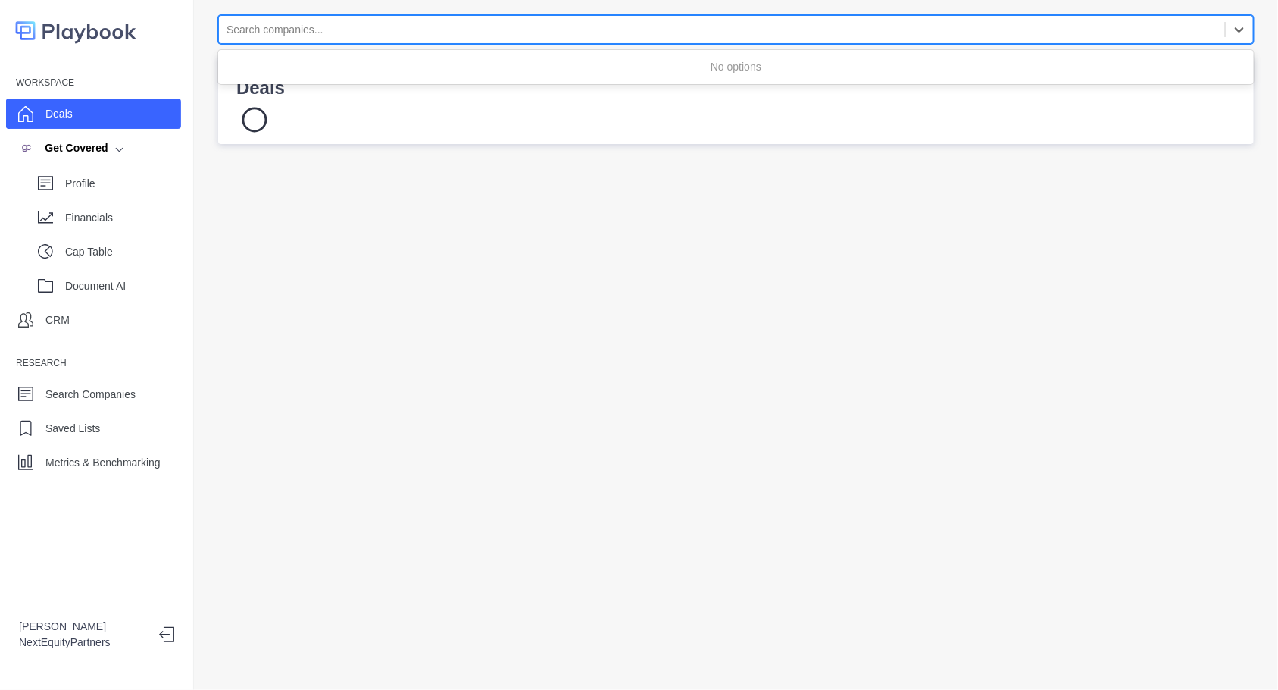
click at [295, 36] on div at bounding box center [722, 29] width 991 height 19
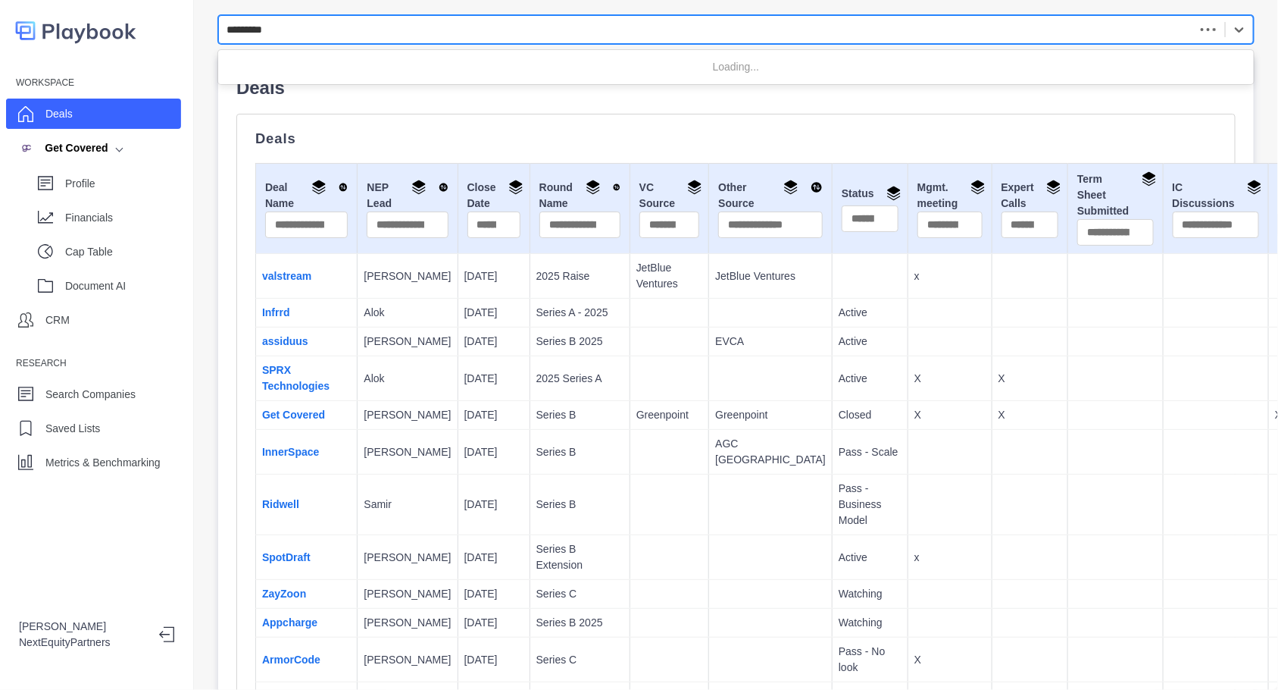
type input "**********"
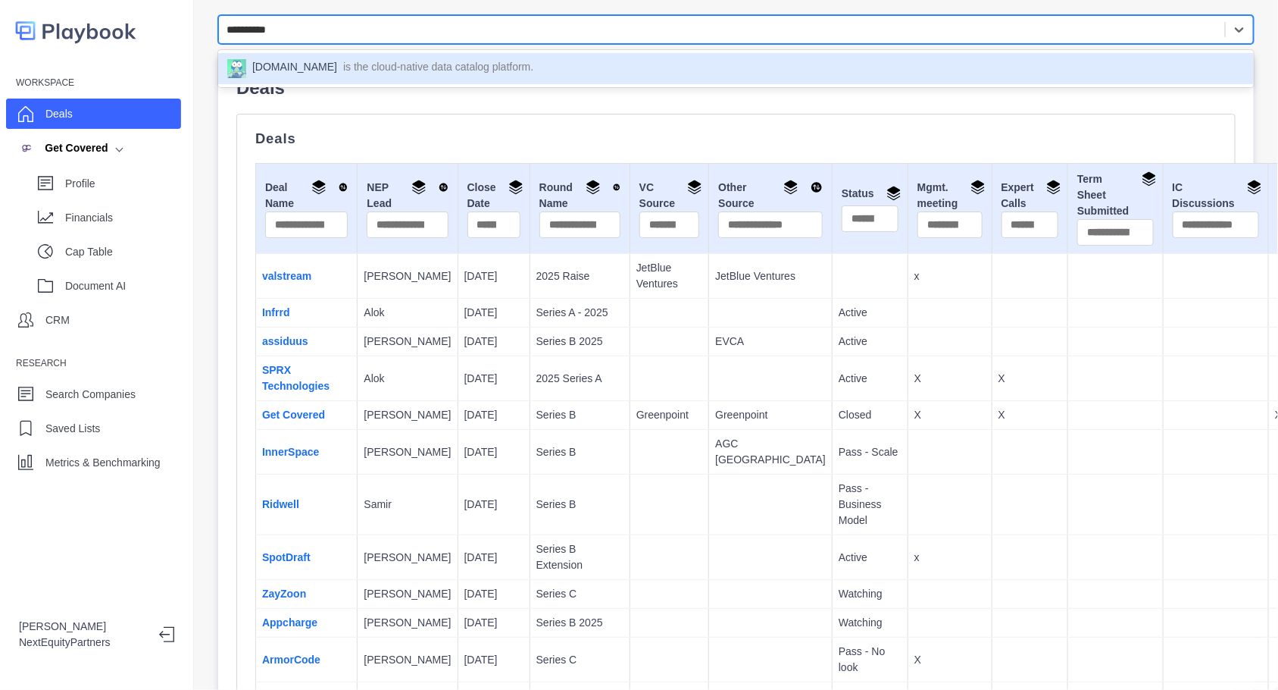
click at [303, 70] on div "Data.world is the cloud-native data catalog platform." at bounding box center [736, 68] width 1018 height 19
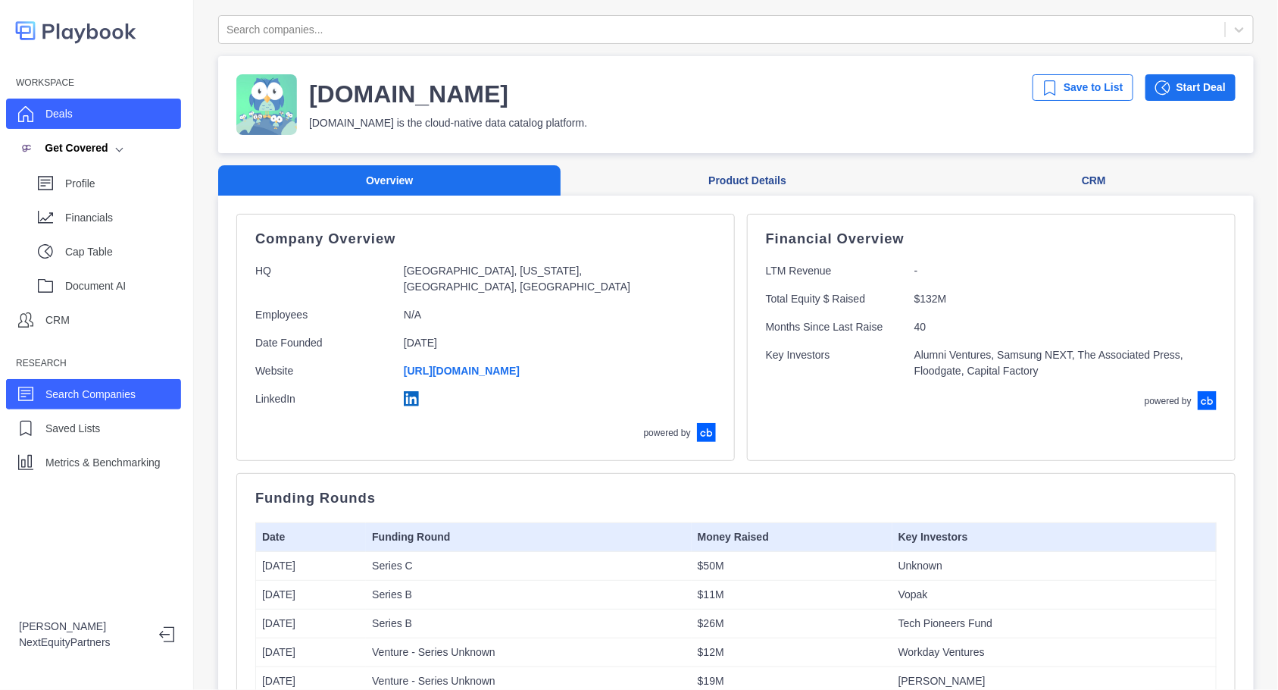
click at [68, 119] on p "Deals" at bounding box center [58, 114] width 27 height 16
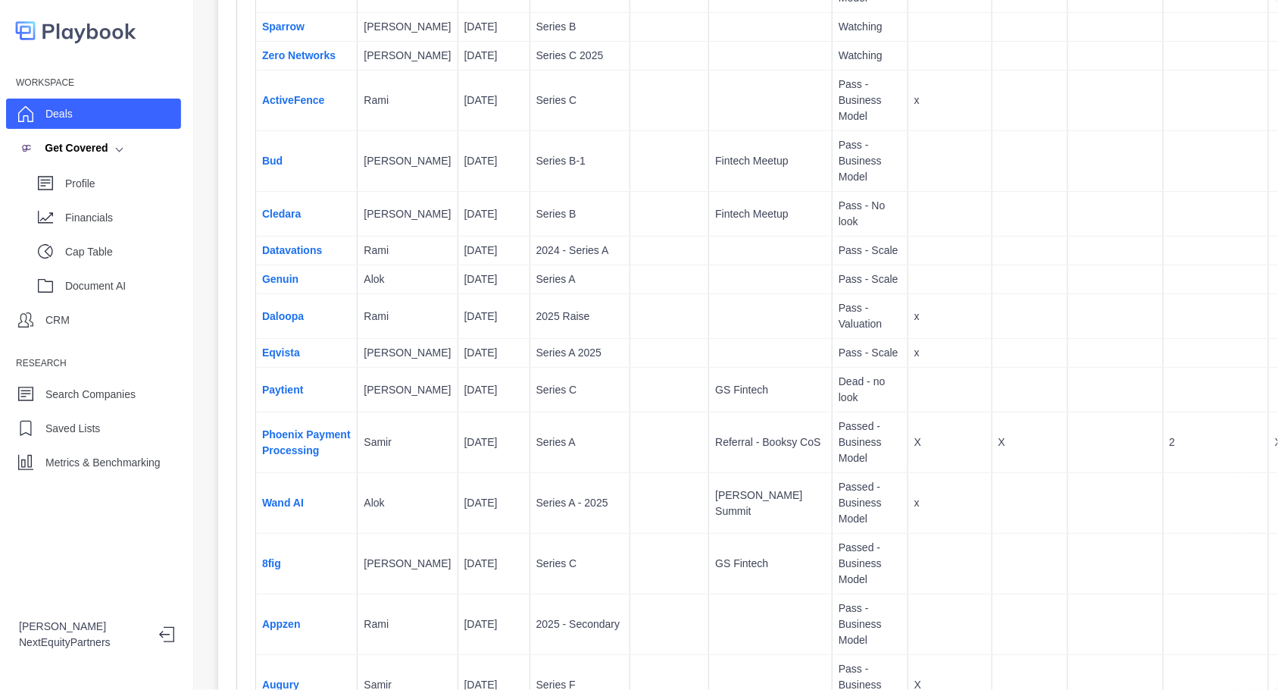
scroll to position [2756, 0]
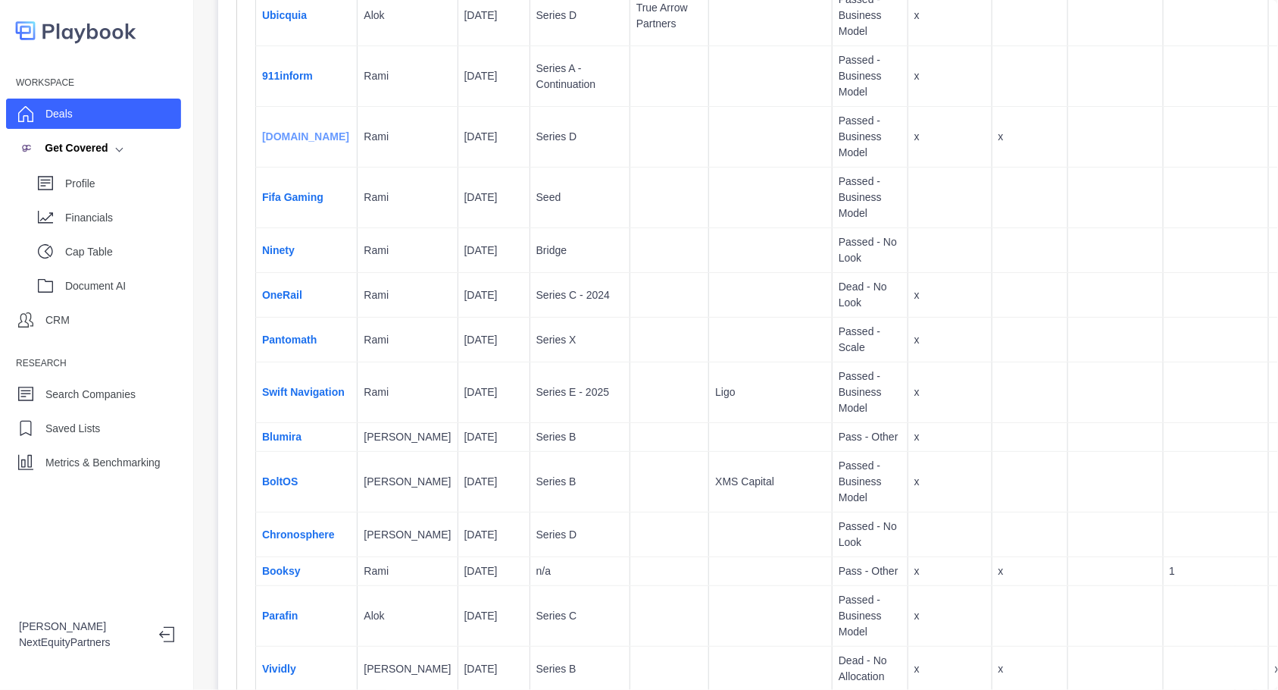
click at [308, 142] on link "[DOMAIN_NAME]" at bounding box center [305, 136] width 87 height 12
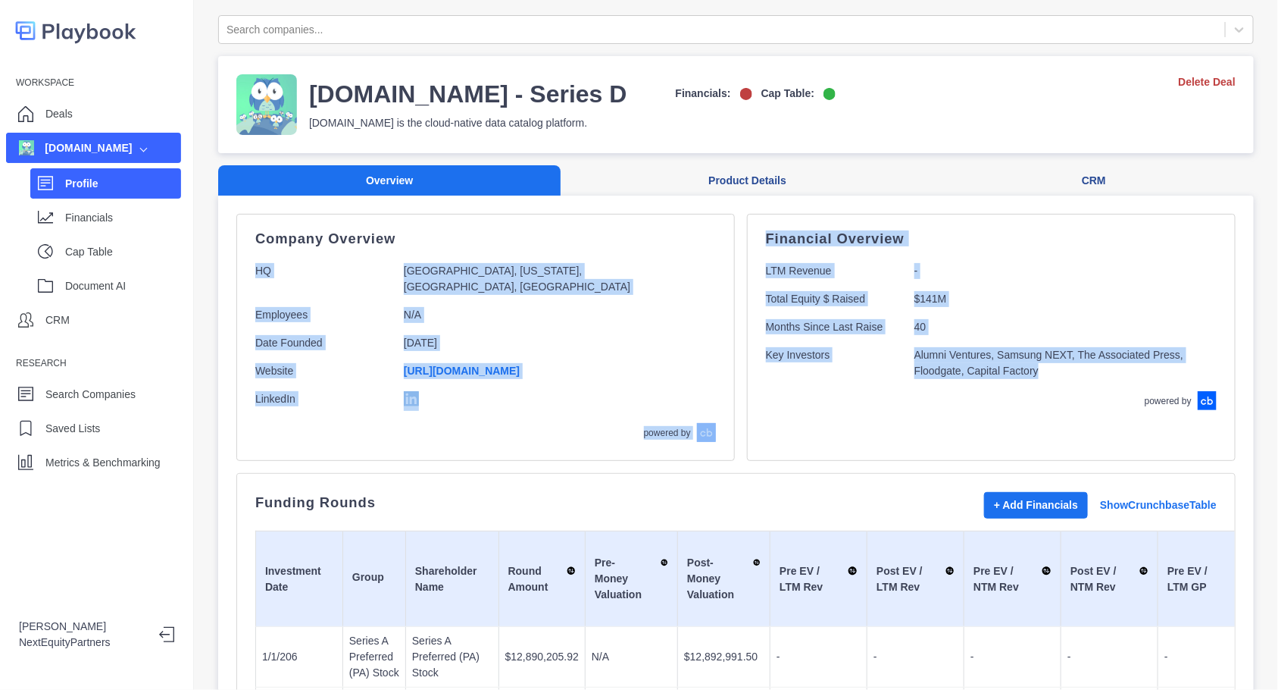
drag, startPoint x: 436, startPoint y: 249, endPoint x: 908, endPoint y: 418, distance: 501.0
click at [908, 418] on div "Company Overview HQ Austin, Texas, United States, North America Employees N/A D…" at bounding box center [736, 337] width 1000 height 247
click at [908, 418] on div "Financial Overview LTM Revenue - Total Equity $ Raised $141M Months Since Last …" at bounding box center [991, 337] width 489 height 247
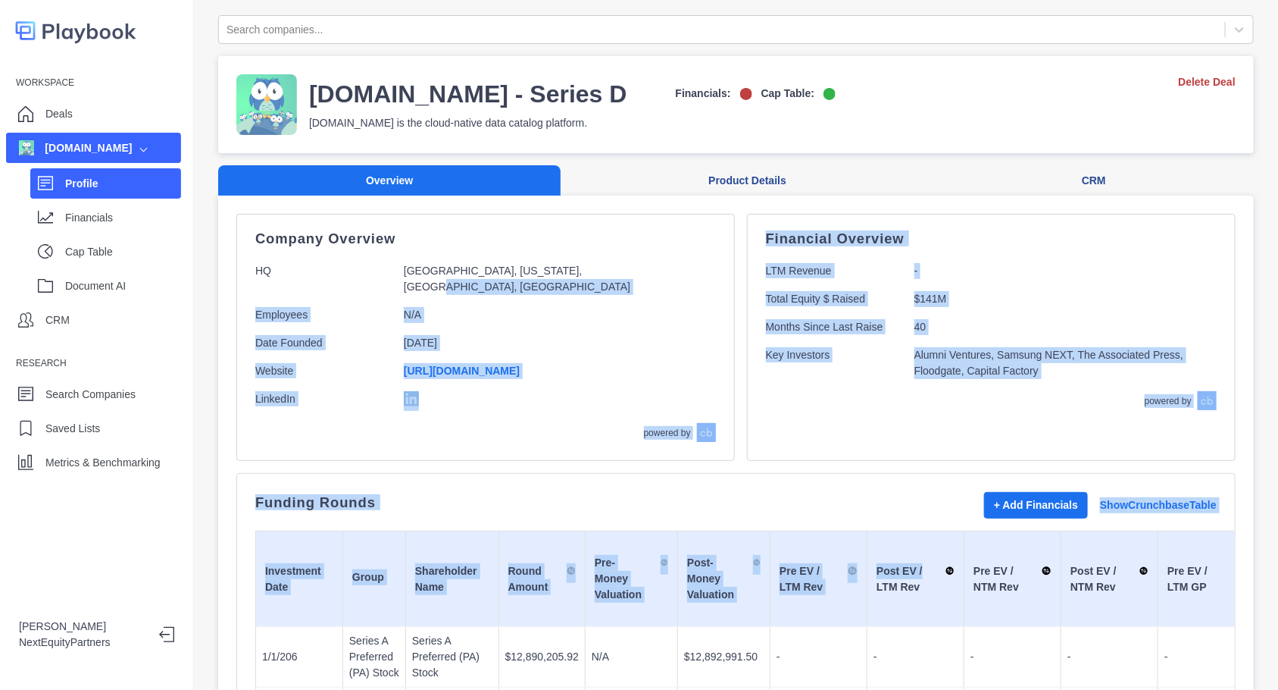
drag, startPoint x: 571, startPoint y: 260, endPoint x: 897, endPoint y: 533, distance: 425.0
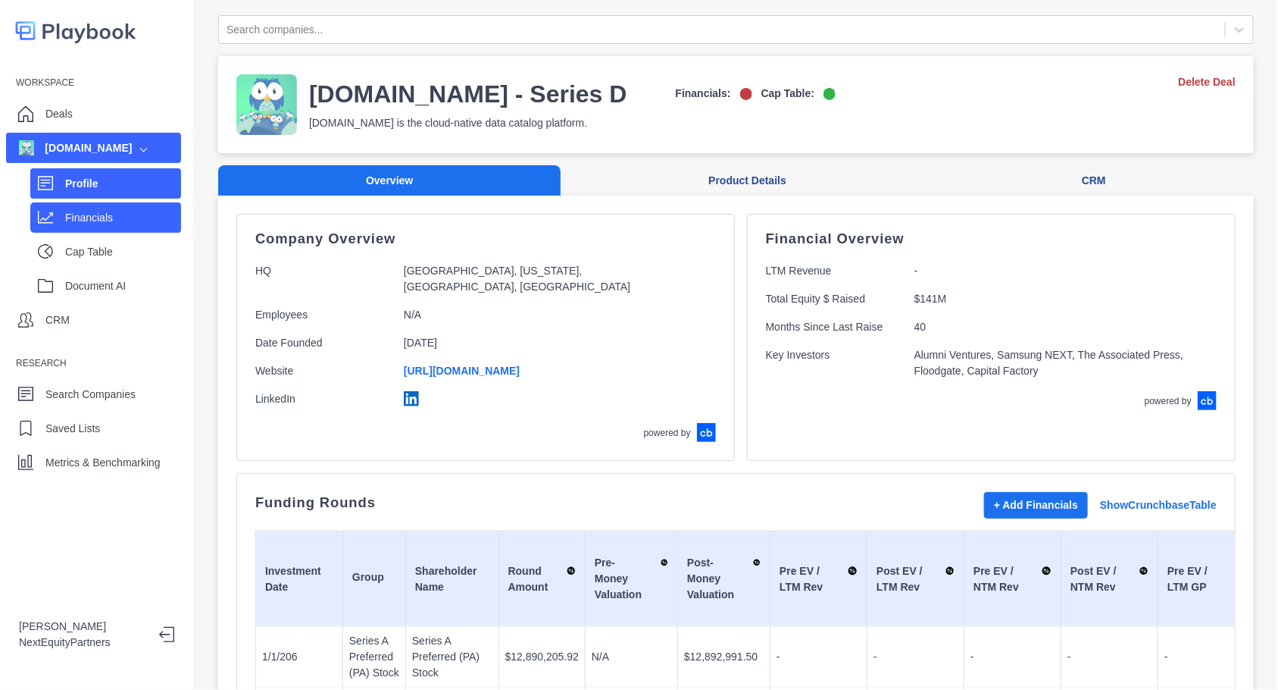
click at [58, 230] on div "Financials" at bounding box center [105, 217] width 151 height 30
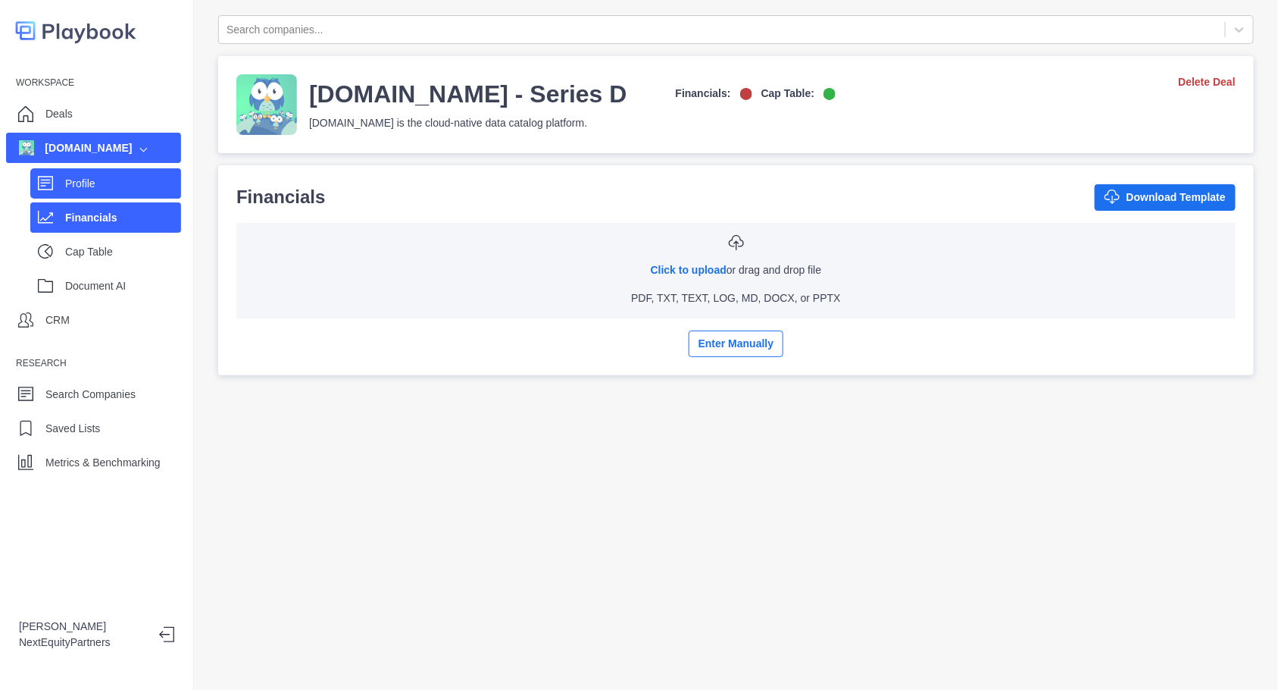
click at [144, 196] on div "Profile" at bounding box center [105, 183] width 151 height 30
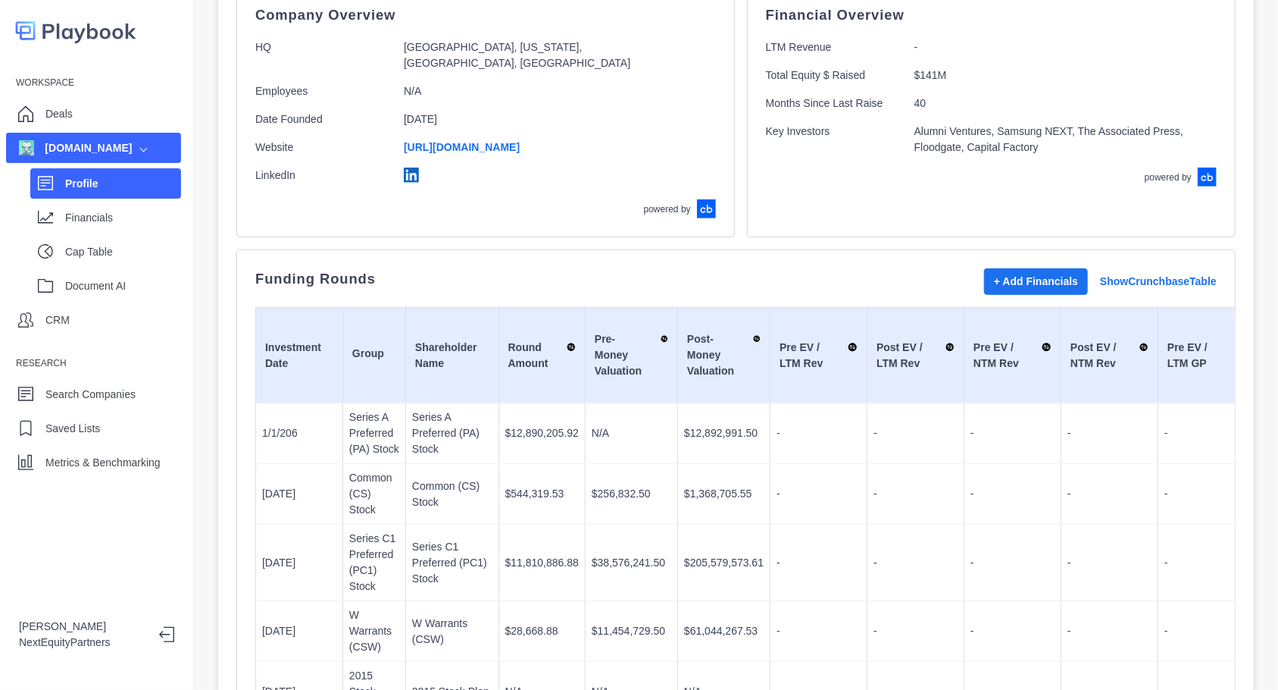
scroll to position [78, 0]
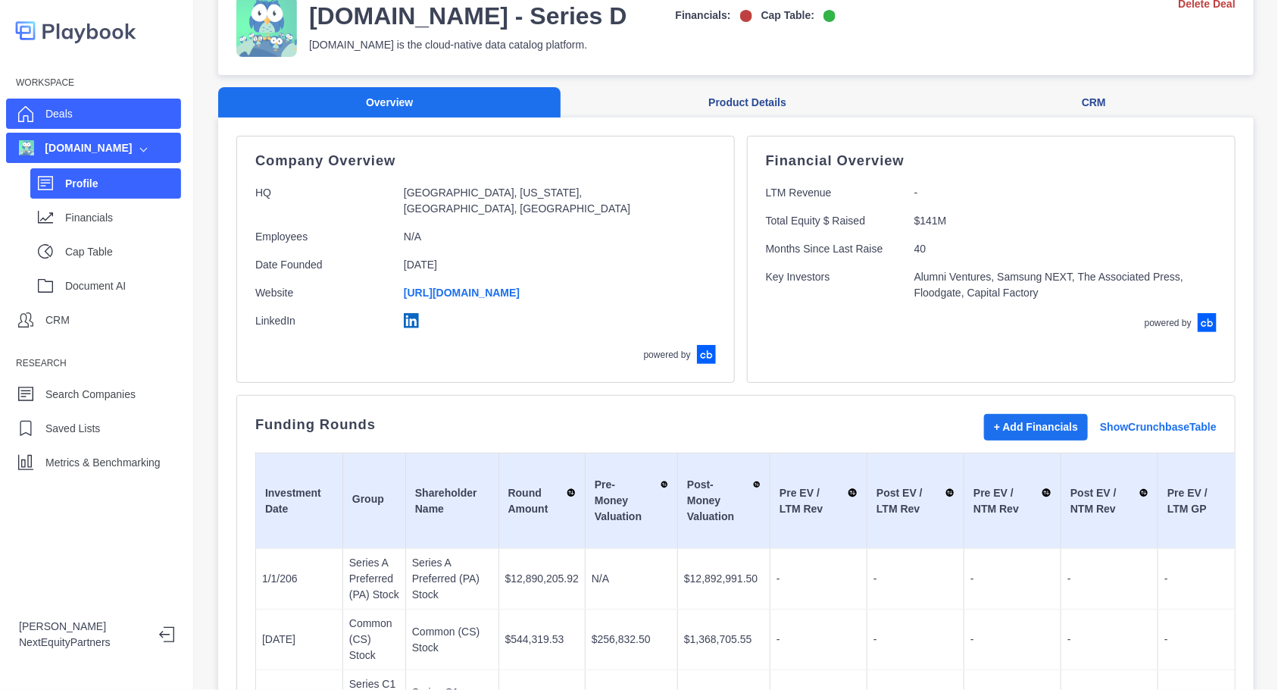
click at [74, 124] on div "Deals" at bounding box center [93, 114] width 175 height 30
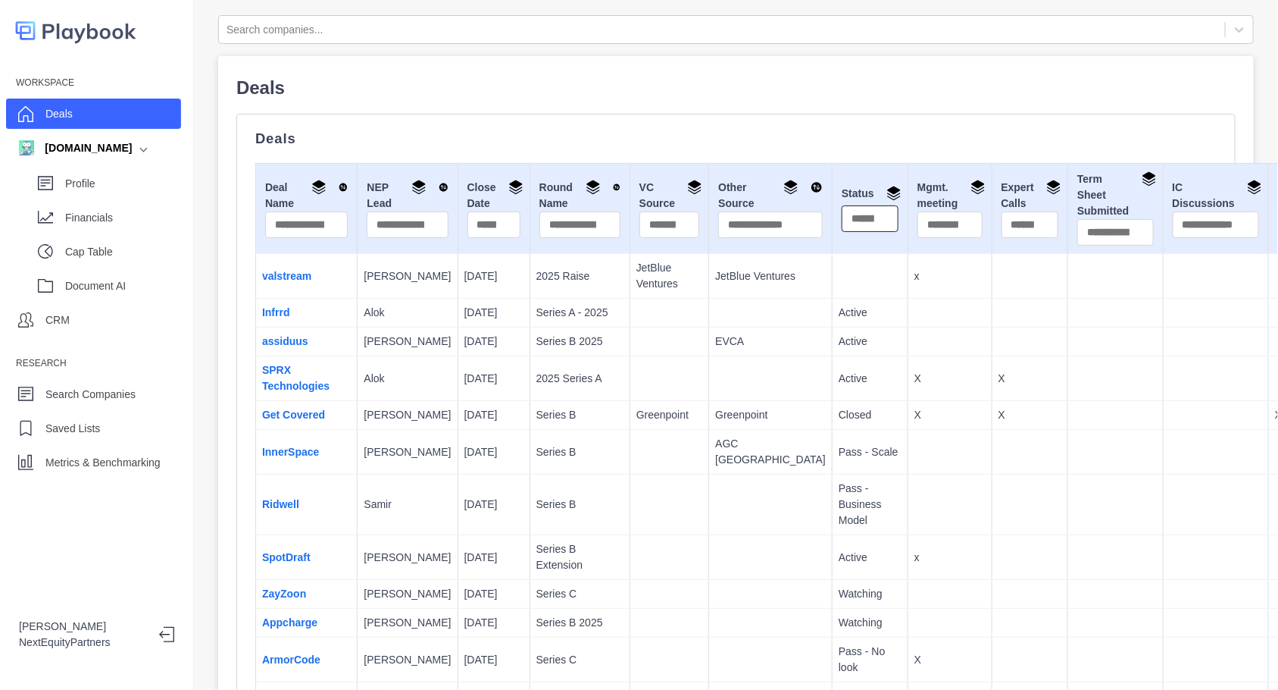
click at [842, 218] on input "text" at bounding box center [870, 218] width 57 height 27
type input "******"
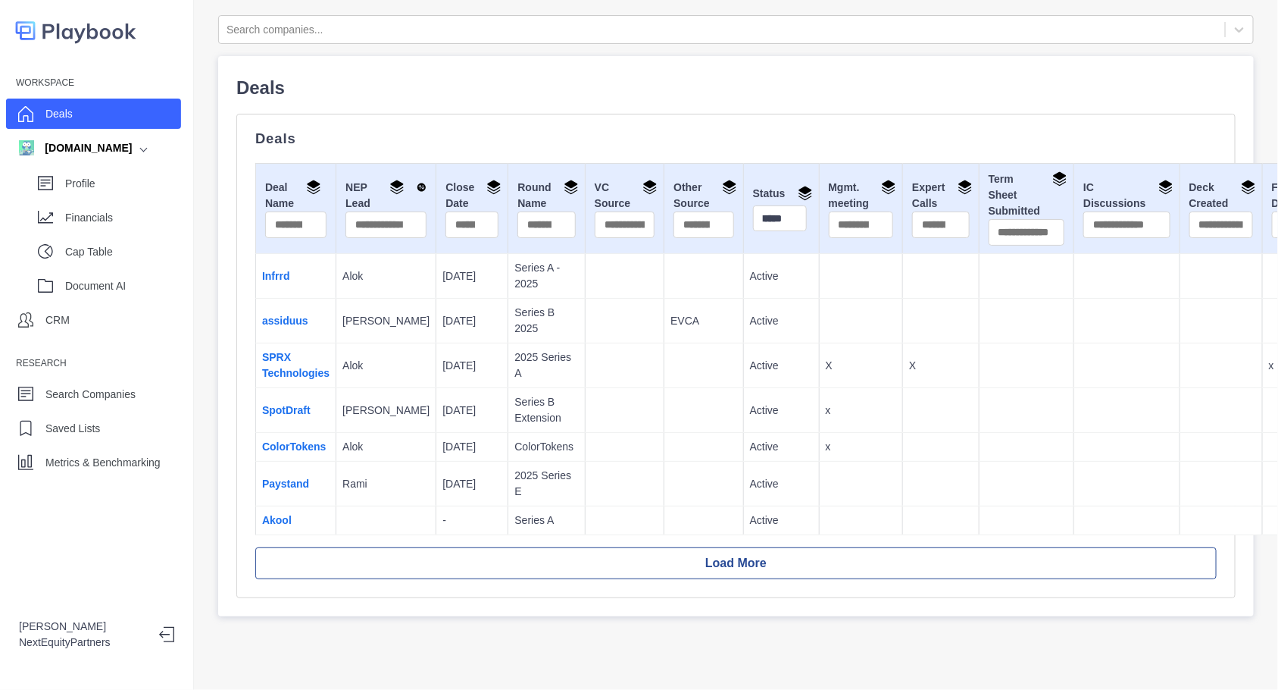
click at [678, 368] on td at bounding box center [704, 365] width 79 height 45
click at [271, 274] on link "Infrrd" at bounding box center [276, 276] width 28 height 12
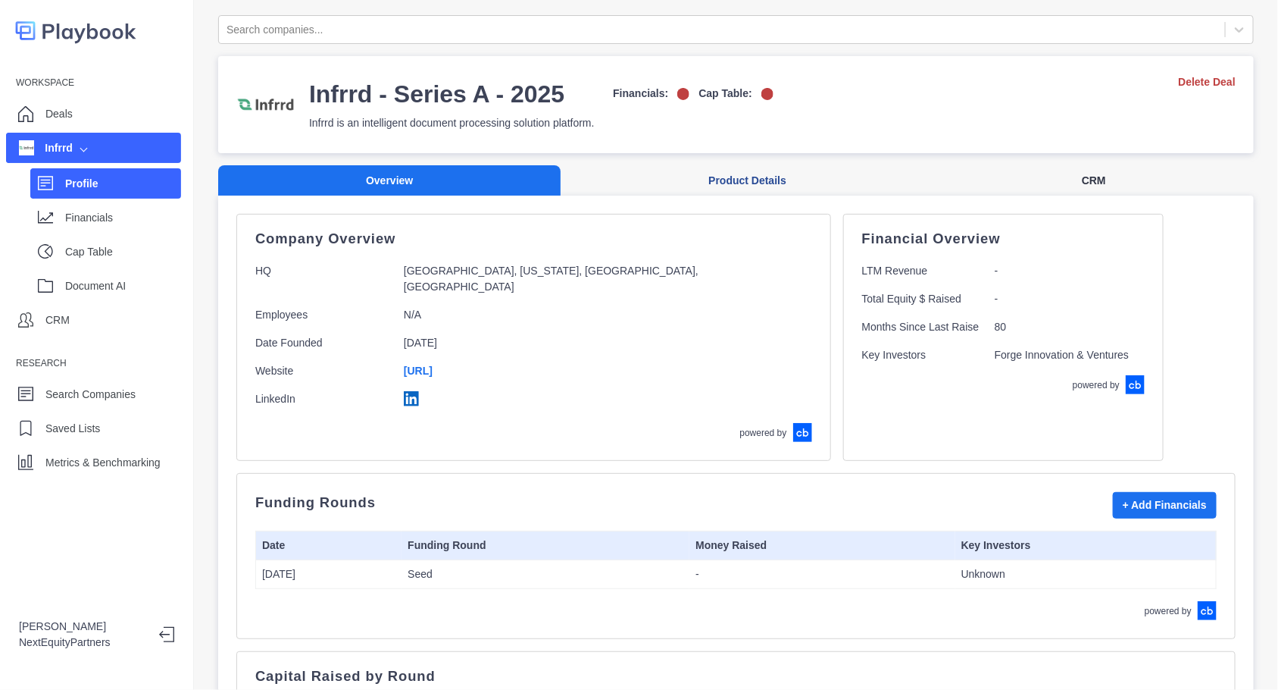
click at [1053, 171] on button "CRM" at bounding box center [1094, 180] width 320 height 31
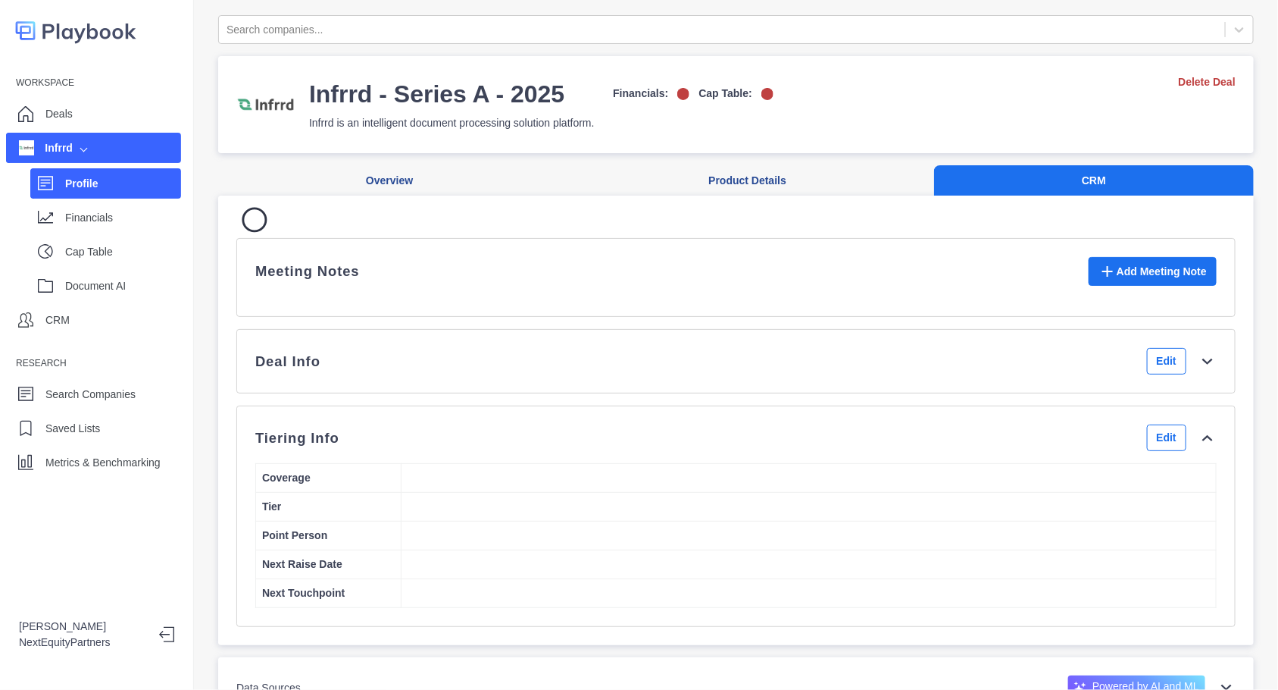
click at [1122, 286] on div "Meeting Notes Add Meeting Note" at bounding box center [736, 277] width 962 height 41
click at [1131, 382] on div "Meeting Notes Add Meeting Note Deal Info Edit Tiering Info Edit Coverage Tier P…" at bounding box center [736, 420] width 1000 height 413
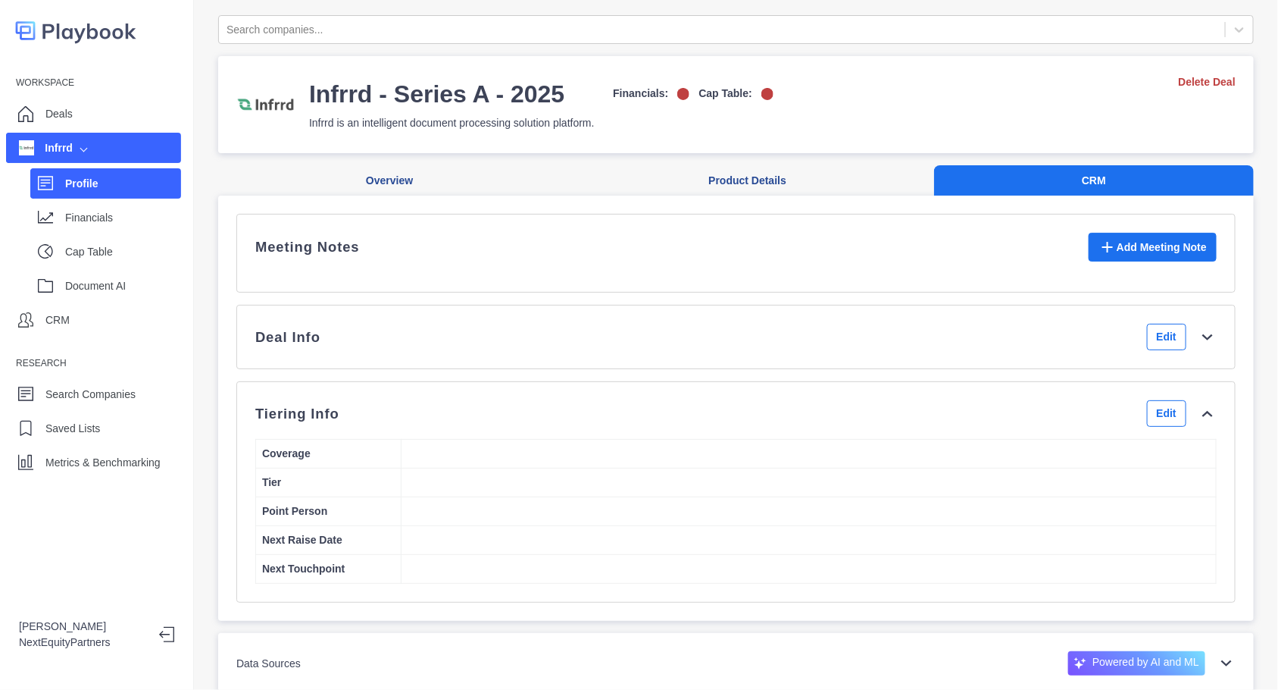
click at [1002, 350] on div "Deal Info Edit" at bounding box center [736, 337] width 962 height 27
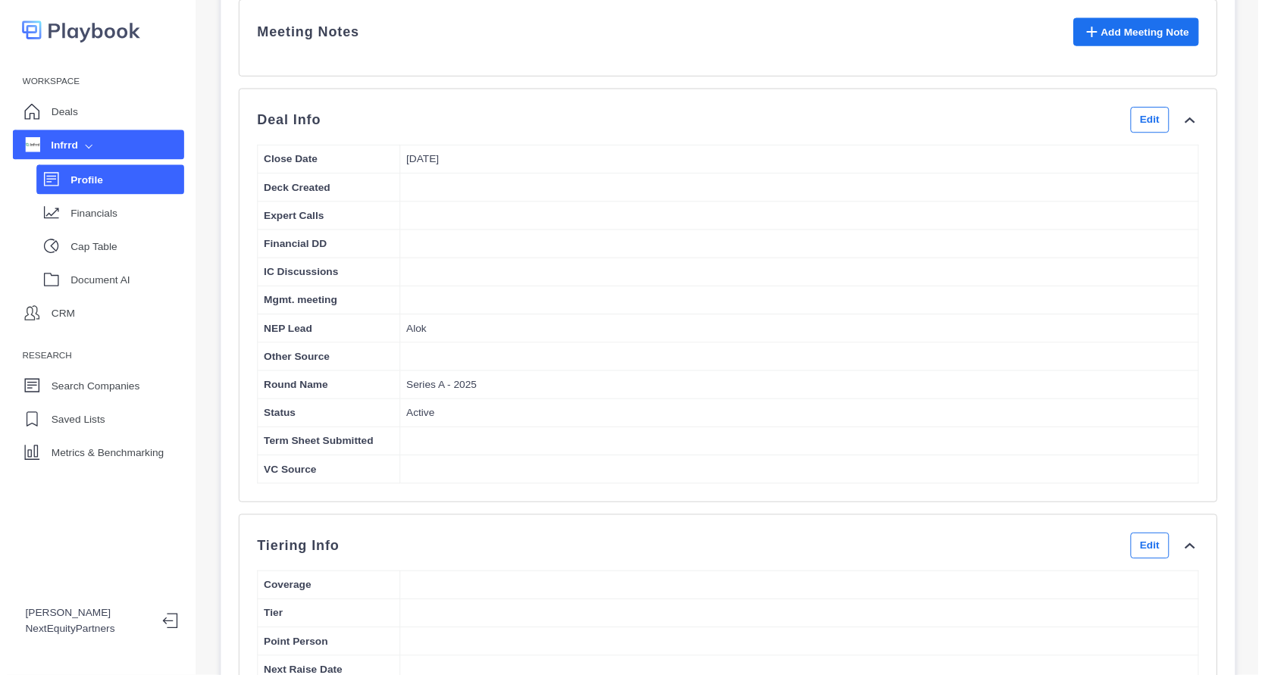
scroll to position [189, 0]
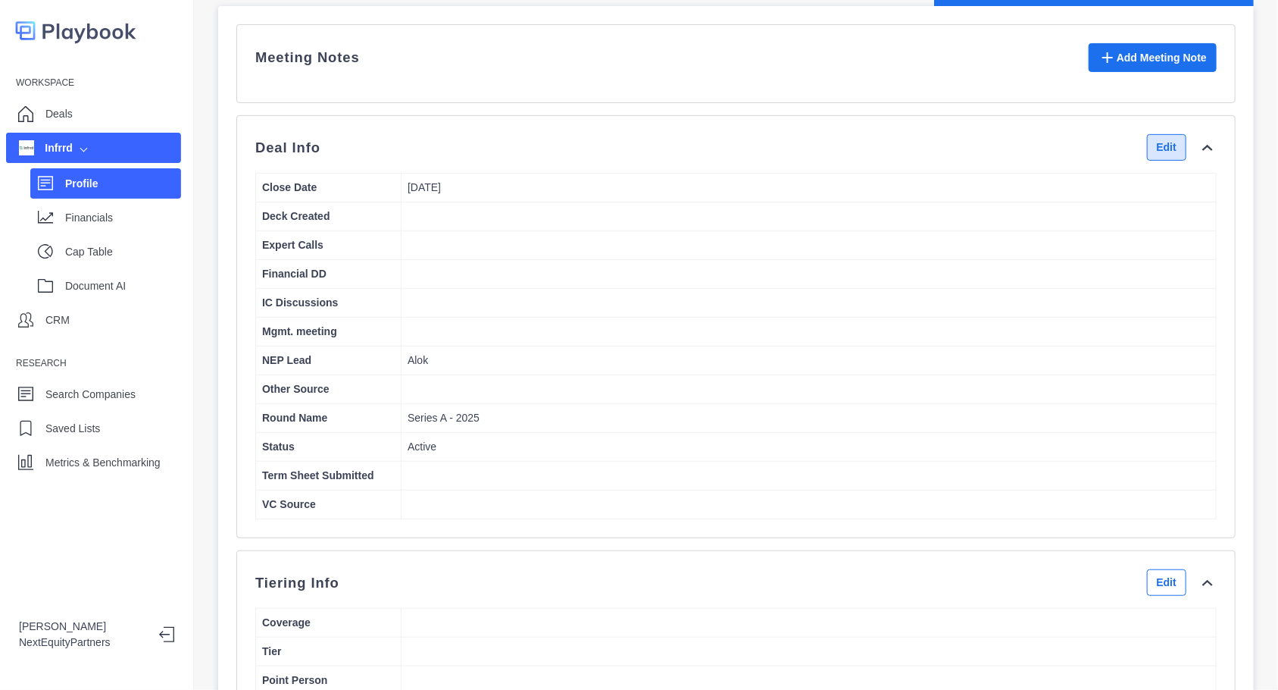
click at [1147, 161] on button "Edit" at bounding box center [1166, 147] width 39 height 27
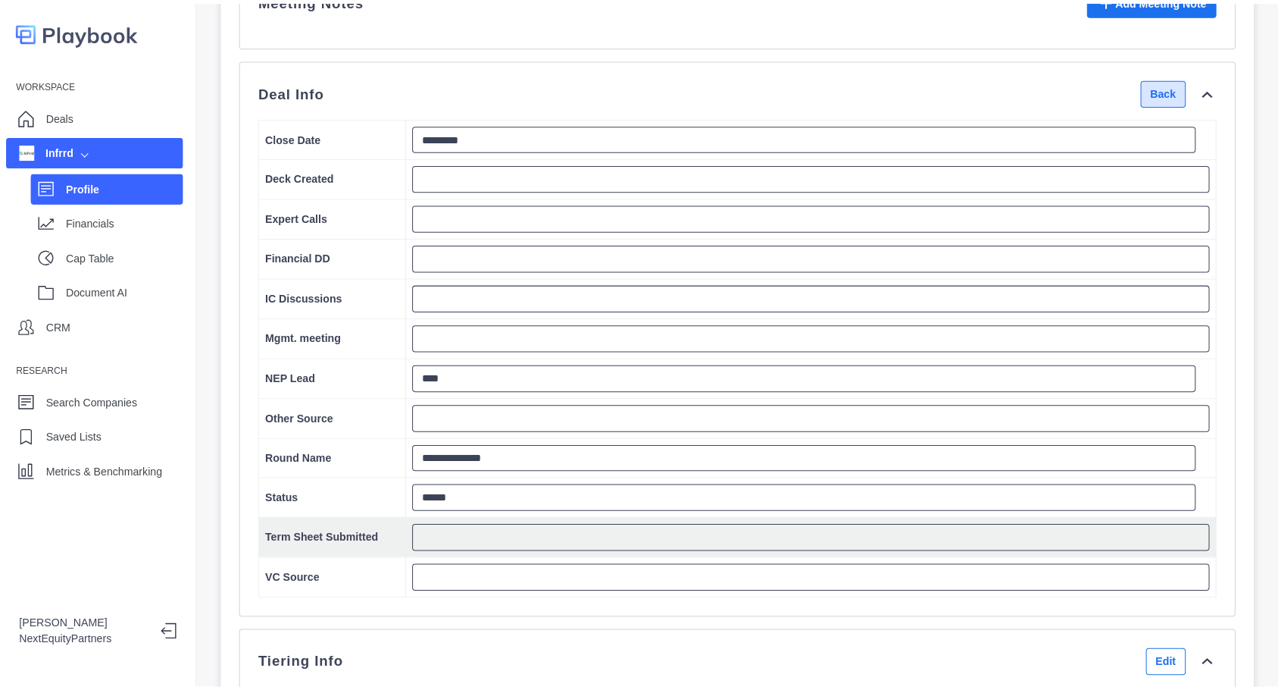
scroll to position [284, 0]
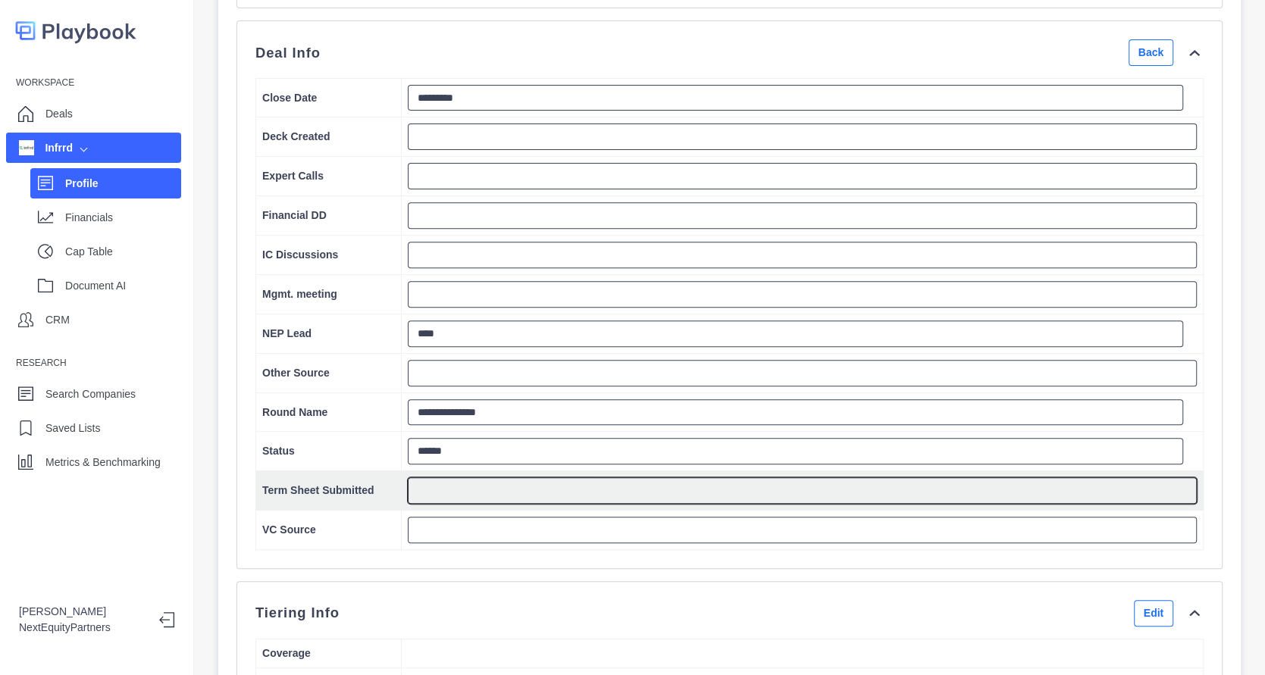
click at [505, 488] on textarea at bounding box center [802, 490] width 789 height 27
click at [505, 487] on textarea at bounding box center [802, 490] width 789 height 27
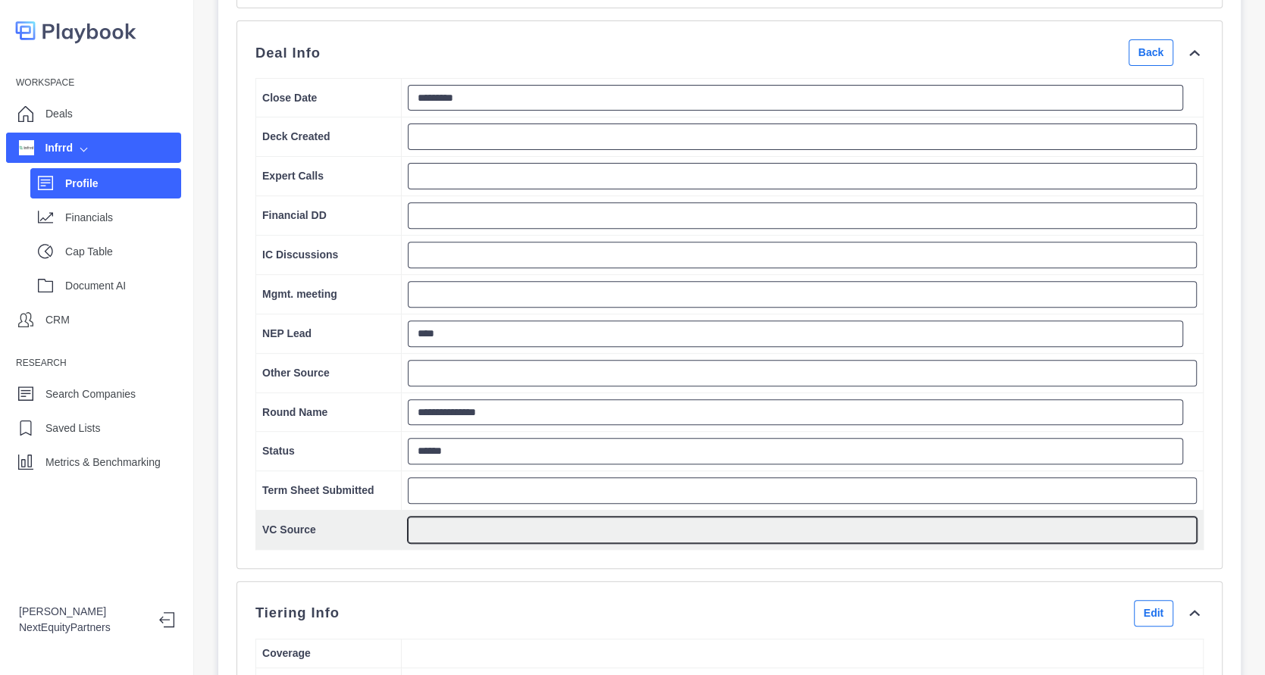
click at [483, 527] on textarea at bounding box center [802, 530] width 789 height 27
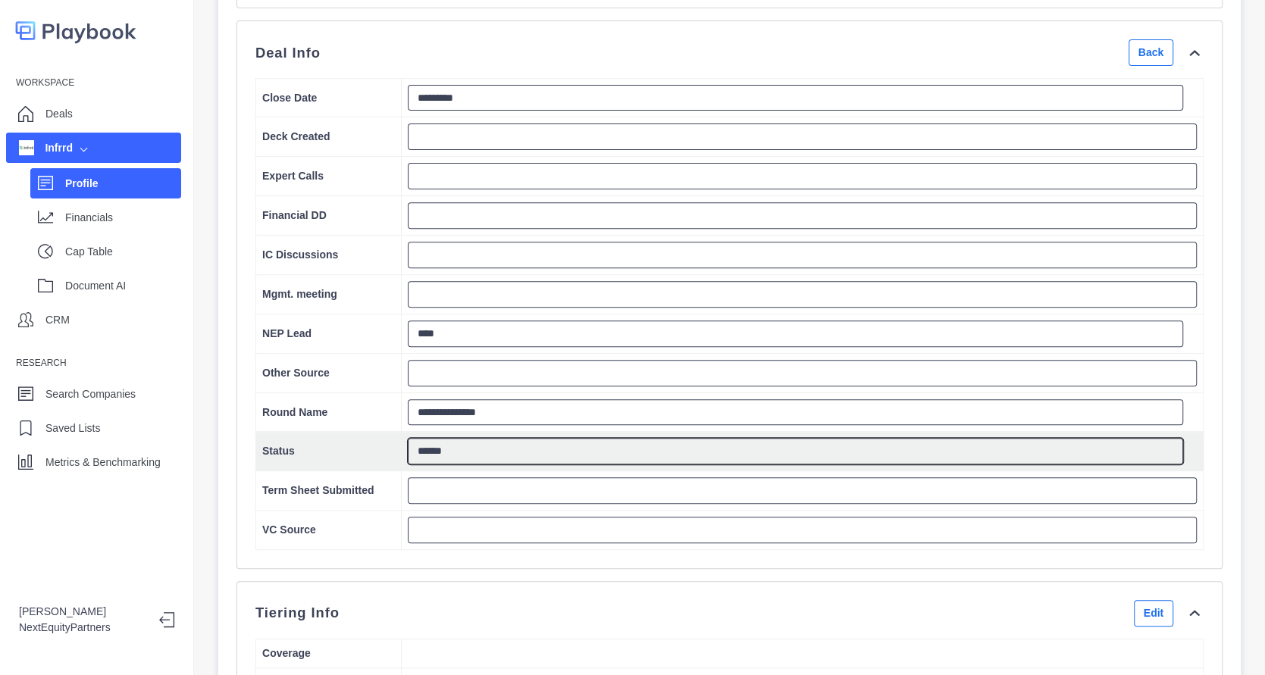
click at [422, 461] on textarea "******" at bounding box center [795, 451] width 775 height 26
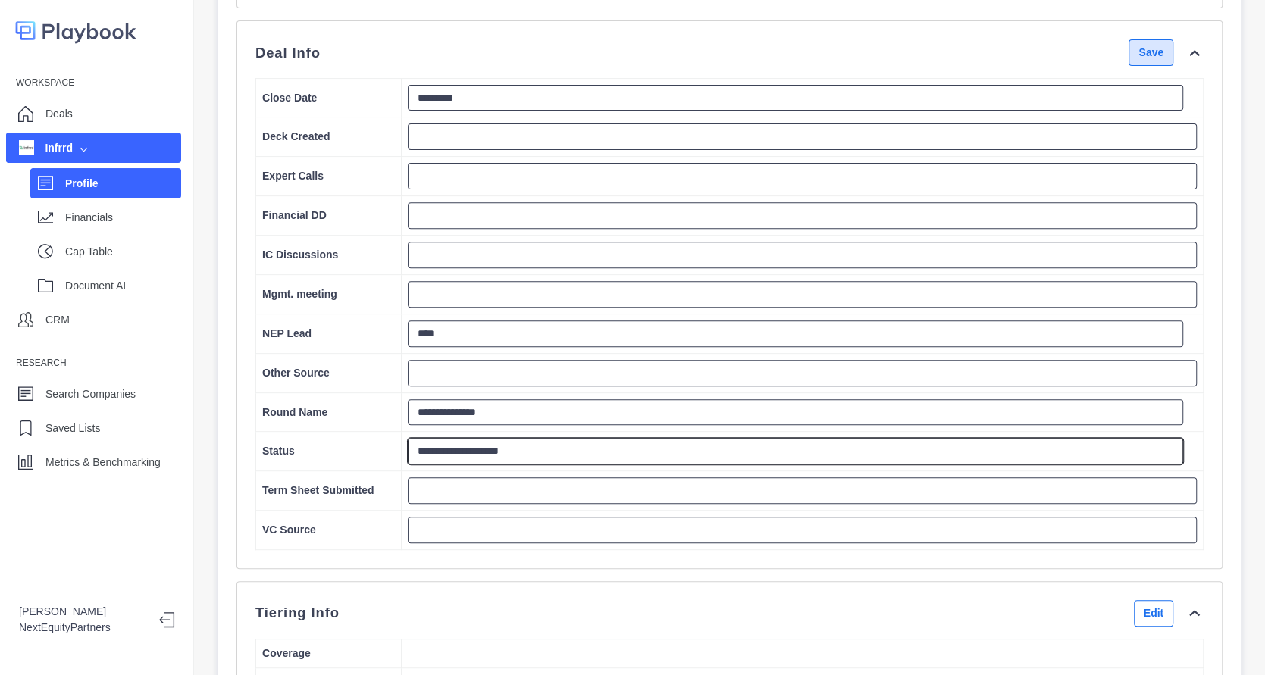
type textarea "**********"
click at [1144, 57] on button "Save" at bounding box center [1150, 52] width 45 height 27
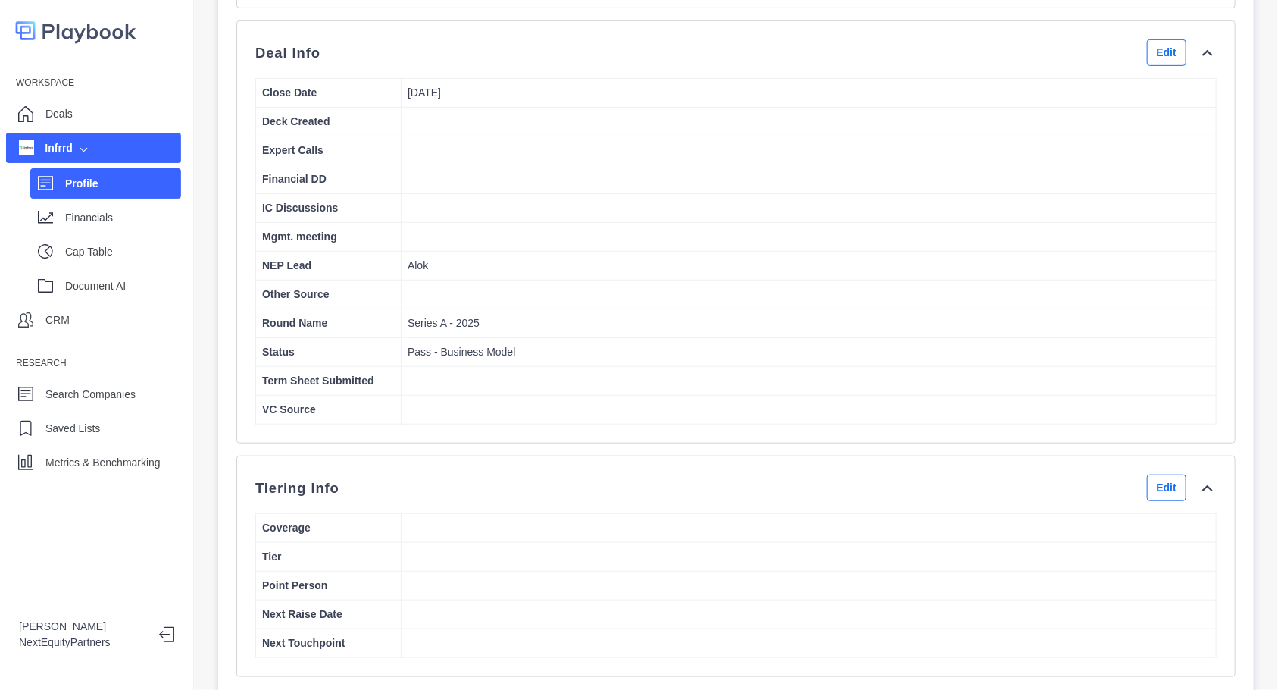
scroll to position [0, 0]
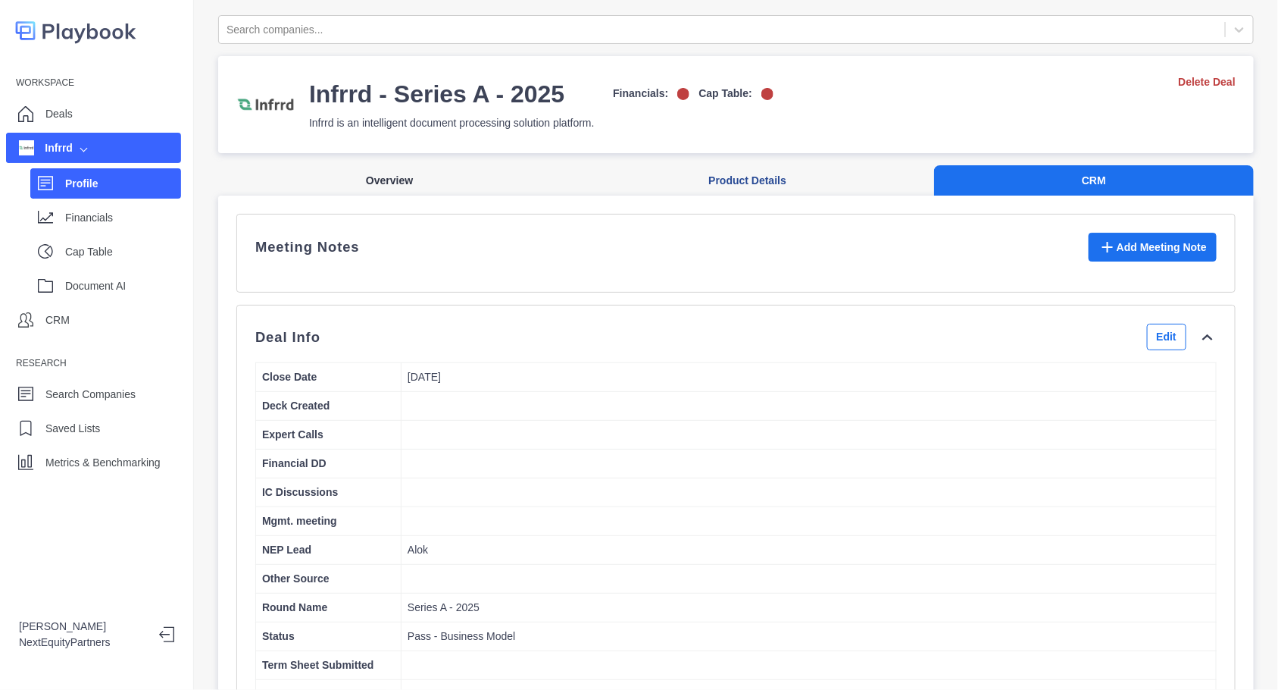
click at [431, 181] on button "Overview" at bounding box center [389, 180] width 343 height 31
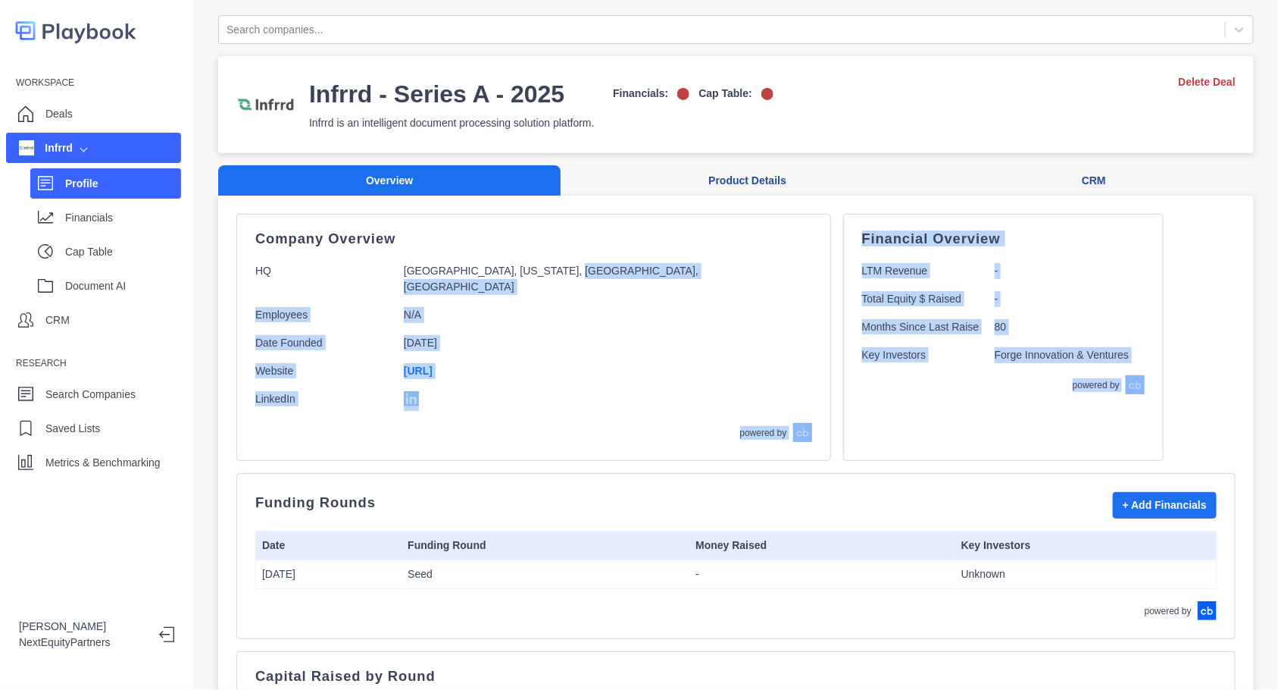
drag, startPoint x: 697, startPoint y: 371, endPoint x: 841, endPoint y: 483, distance: 182.5
click at [841, 483] on div "Funding Rounds + Add Financials Date Funding Round Money Raised Key Investors […" at bounding box center [736, 556] width 1000 height 166
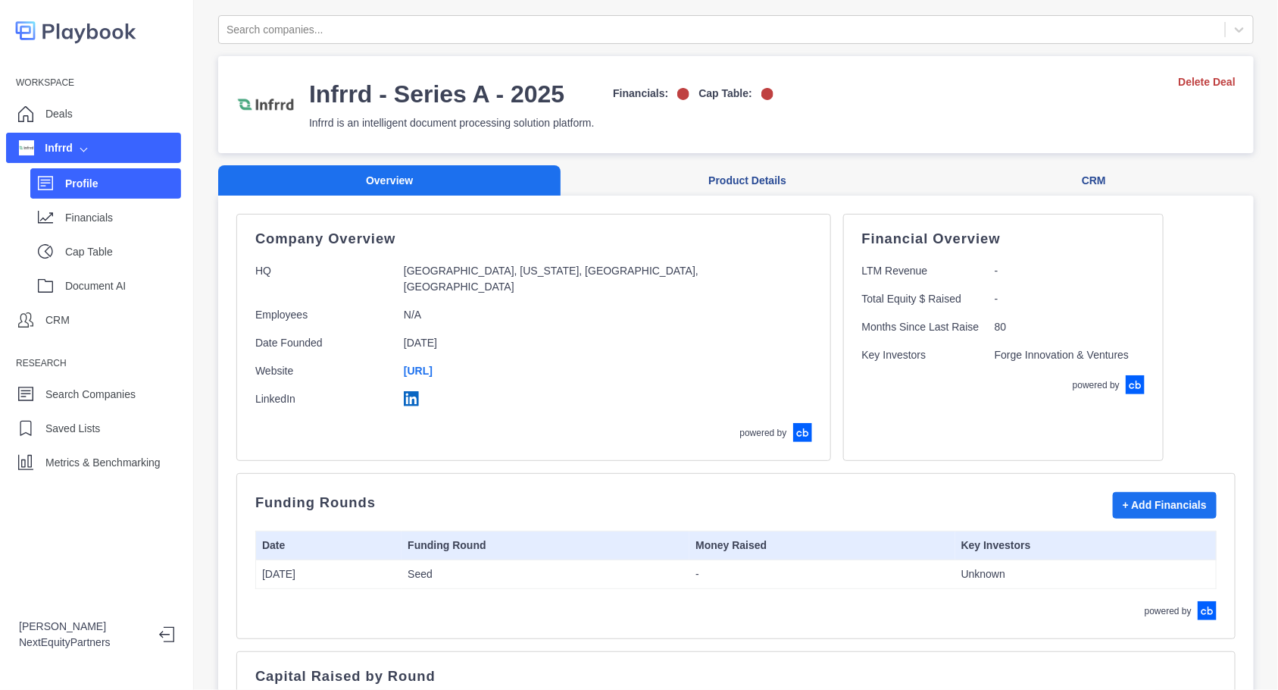
click at [116, 191] on div "Profile" at bounding box center [123, 183] width 116 height 23
click at [121, 213] on p "Financials" at bounding box center [123, 218] width 116 height 16
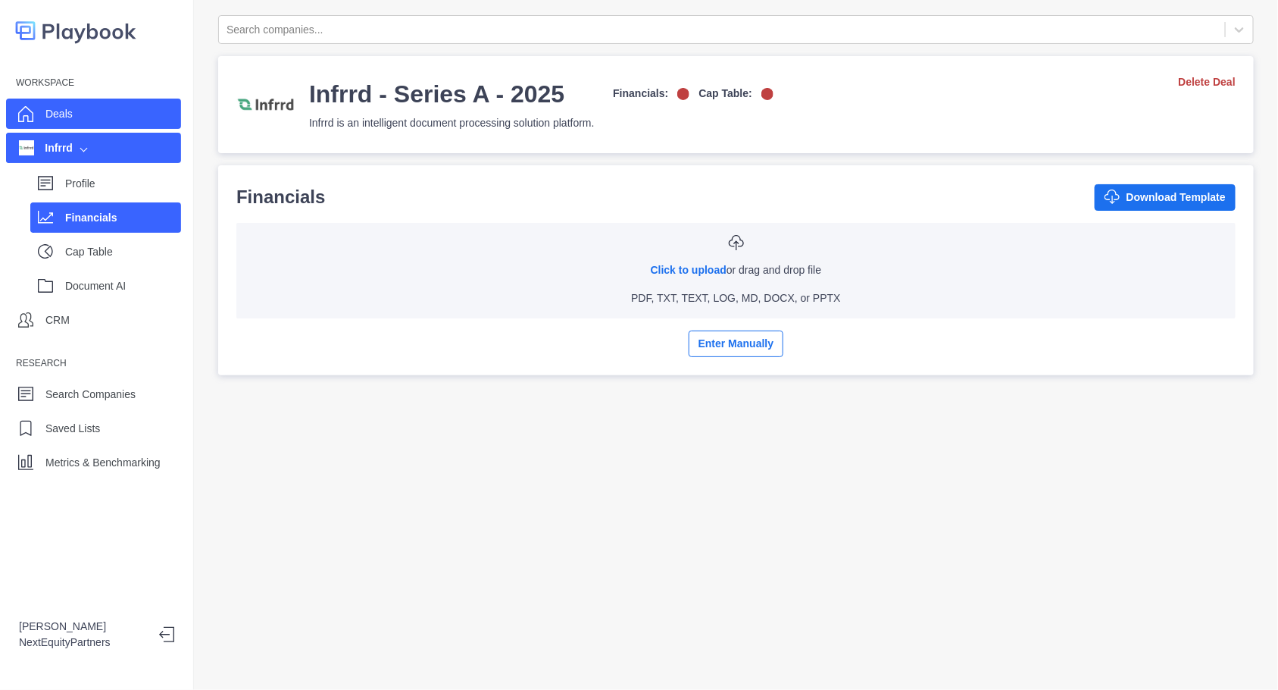
click at [90, 125] on div "Deals" at bounding box center [93, 114] width 175 height 30
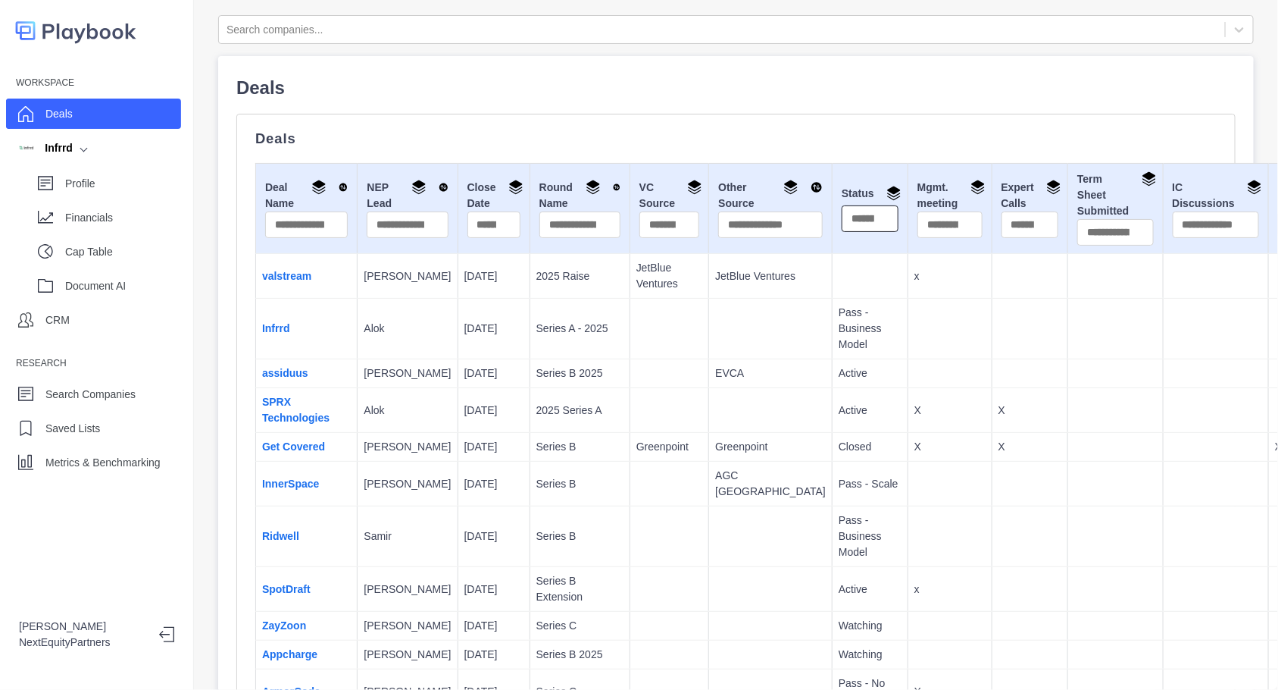
click at [842, 221] on input "text" at bounding box center [870, 218] width 57 height 27
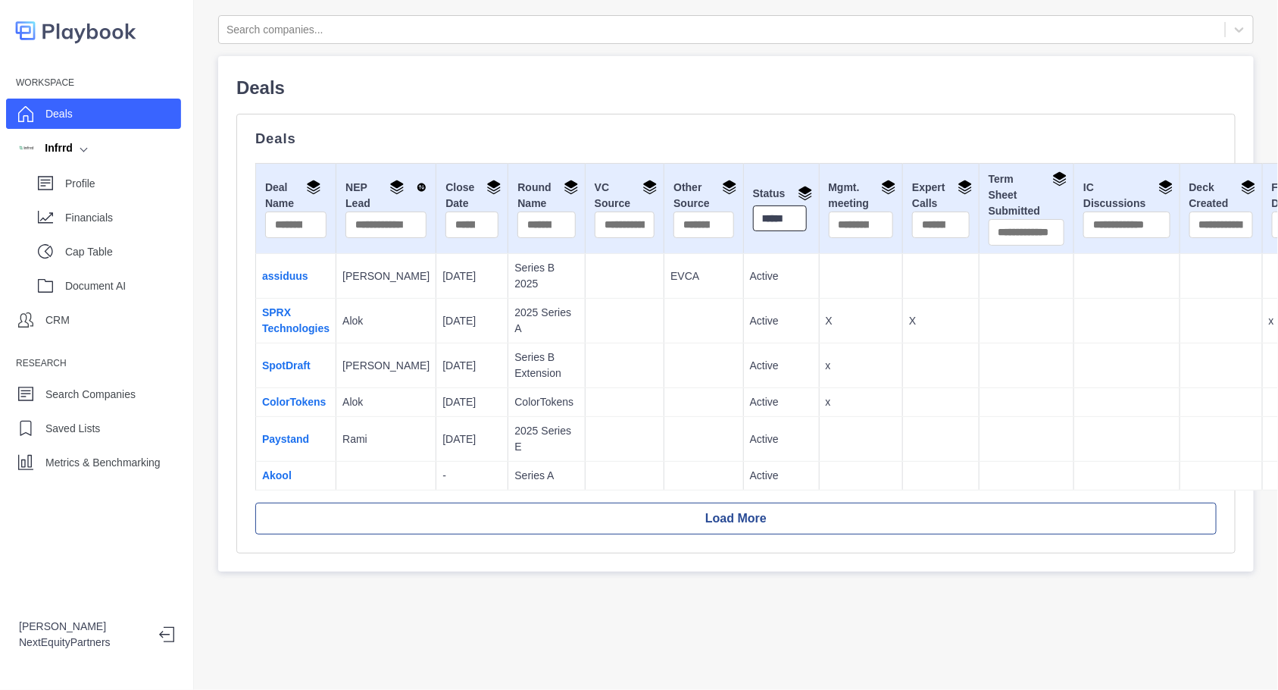
scroll to position [0, 8]
type input "******"
click at [585, 350] on td at bounding box center [624, 365] width 79 height 45
click at [66, 105] on div "Deals" at bounding box center [58, 113] width 27 height 23
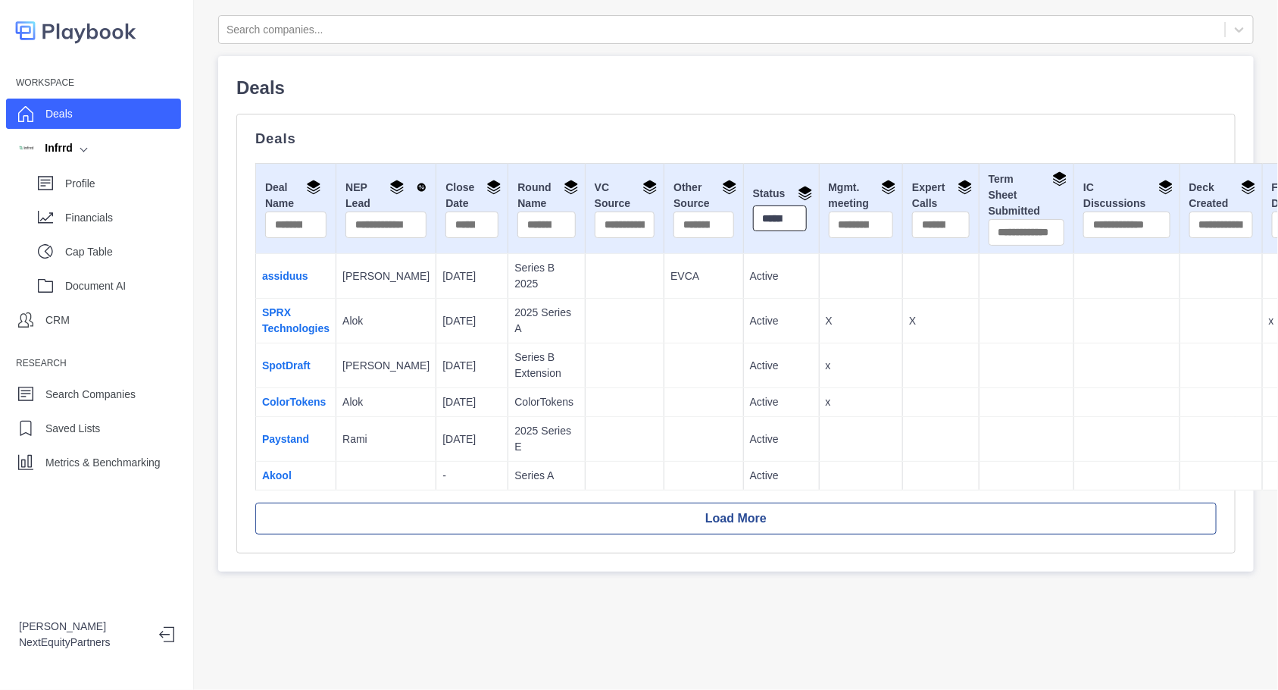
click at [753, 213] on input "******" at bounding box center [780, 218] width 54 height 26
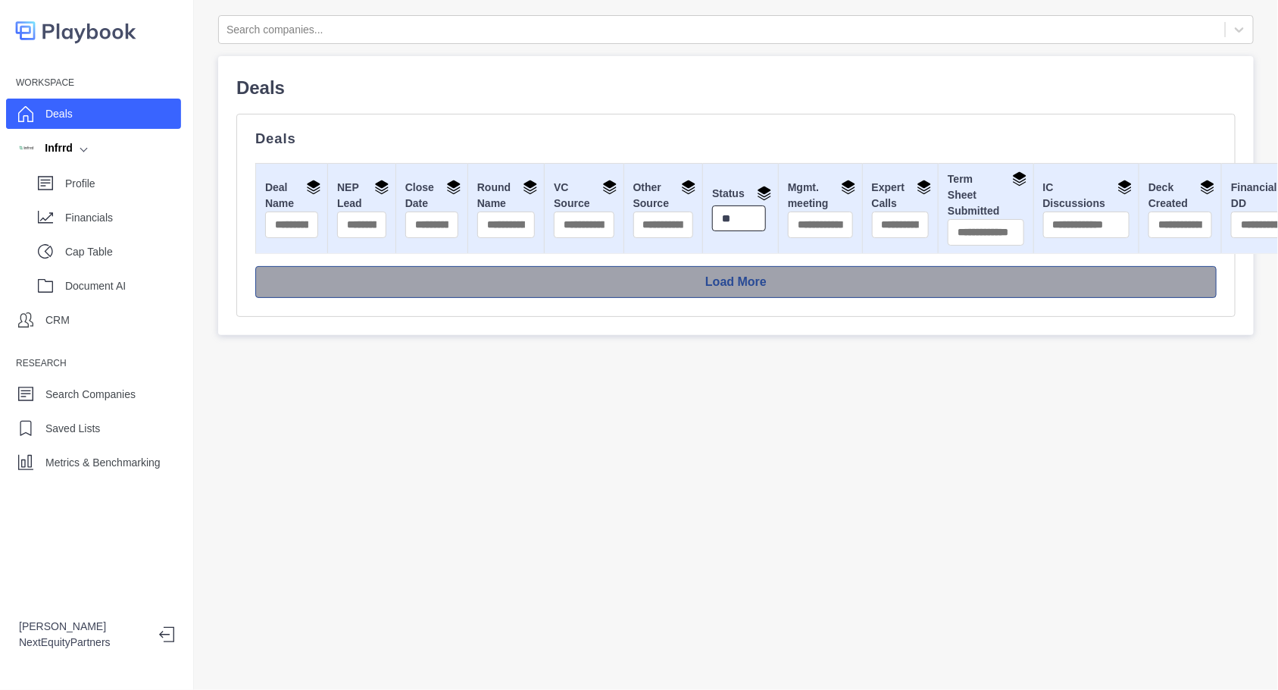
type input "*"
click at [730, 276] on button "Load More" at bounding box center [736, 282] width 962 height 32
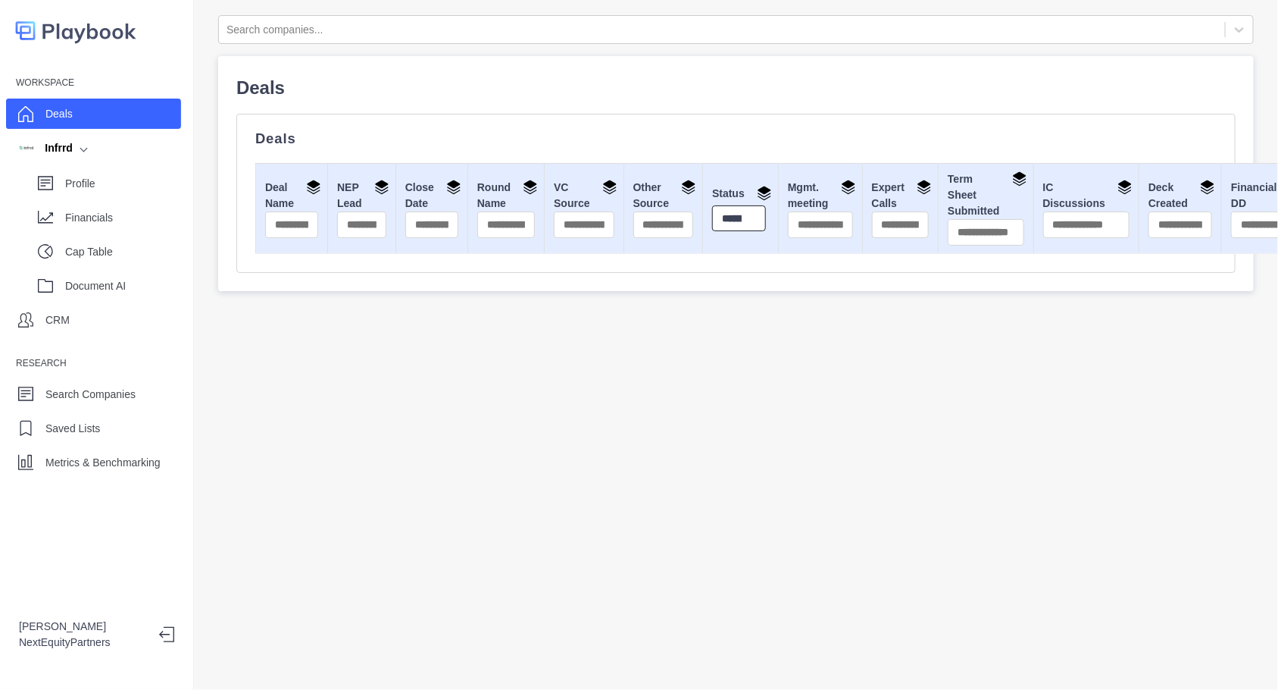
click at [714, 217] on input "********" at bounding box center [739, 218] width 54 height 26
type input "*"
type input "******"
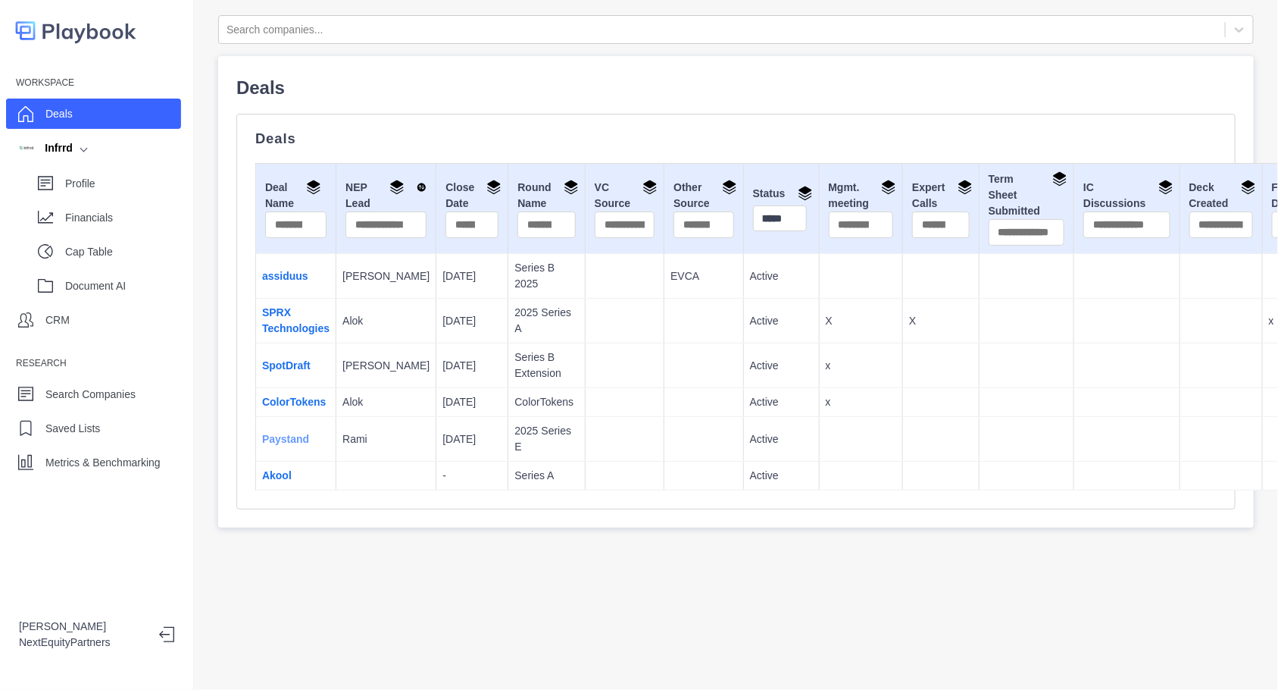
scroll to position [0, 0]
click at [296, 433] on link "Paystand" at bounding box center [285, 439] width 47 height 12
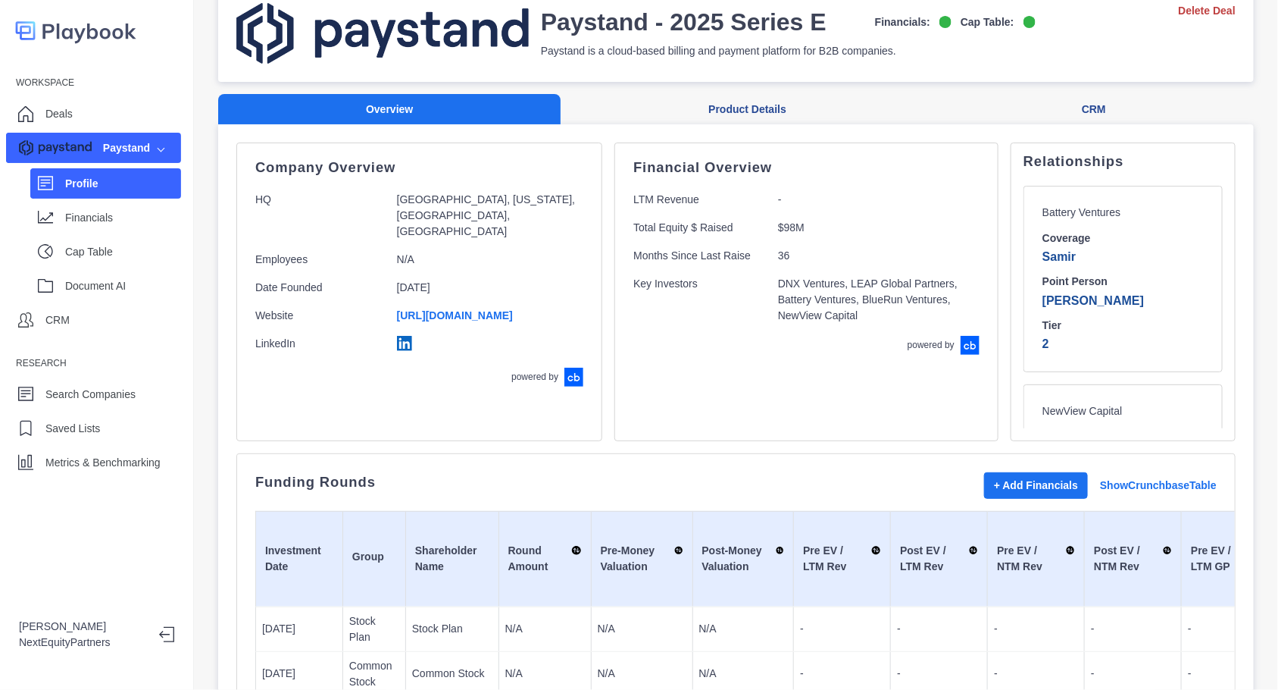
scroll to position [95, 0]
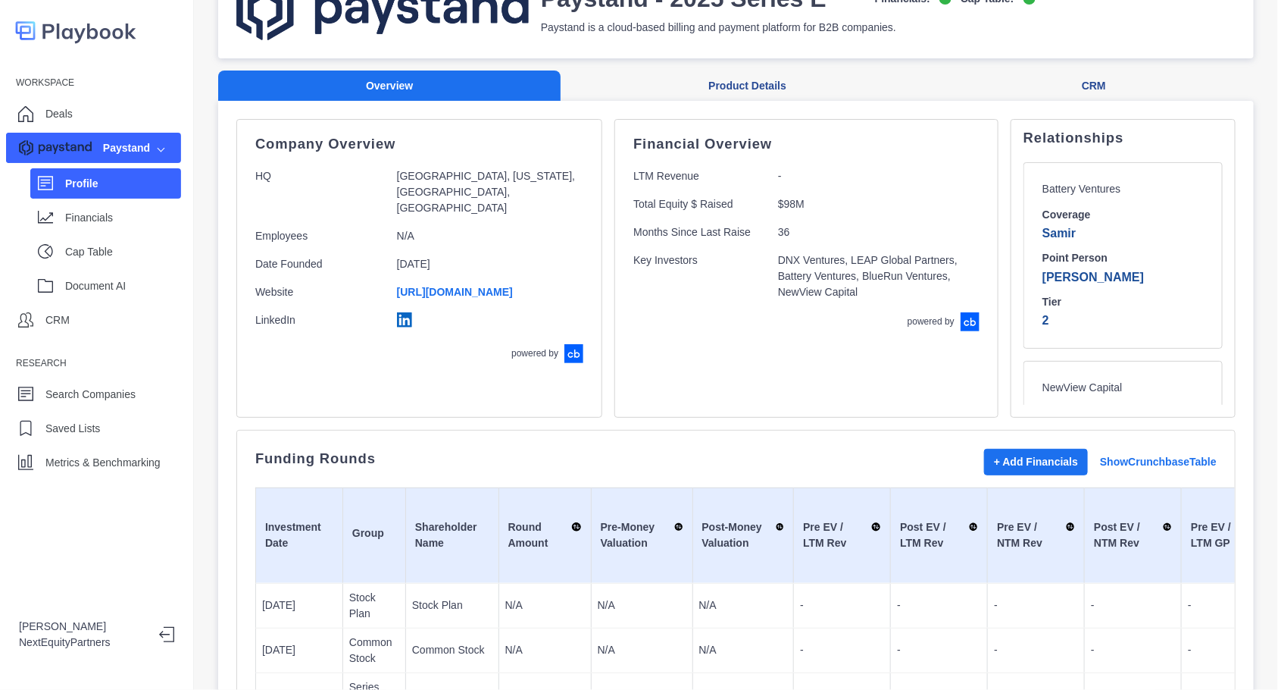
click at [106, 233] on div "Profile Financials Cap Table Document AI" at bounding box center [93, 231] width 175 height 137
click at [106, 232] on div "Financials" at bounding box center [105, 217] width 151 height 30
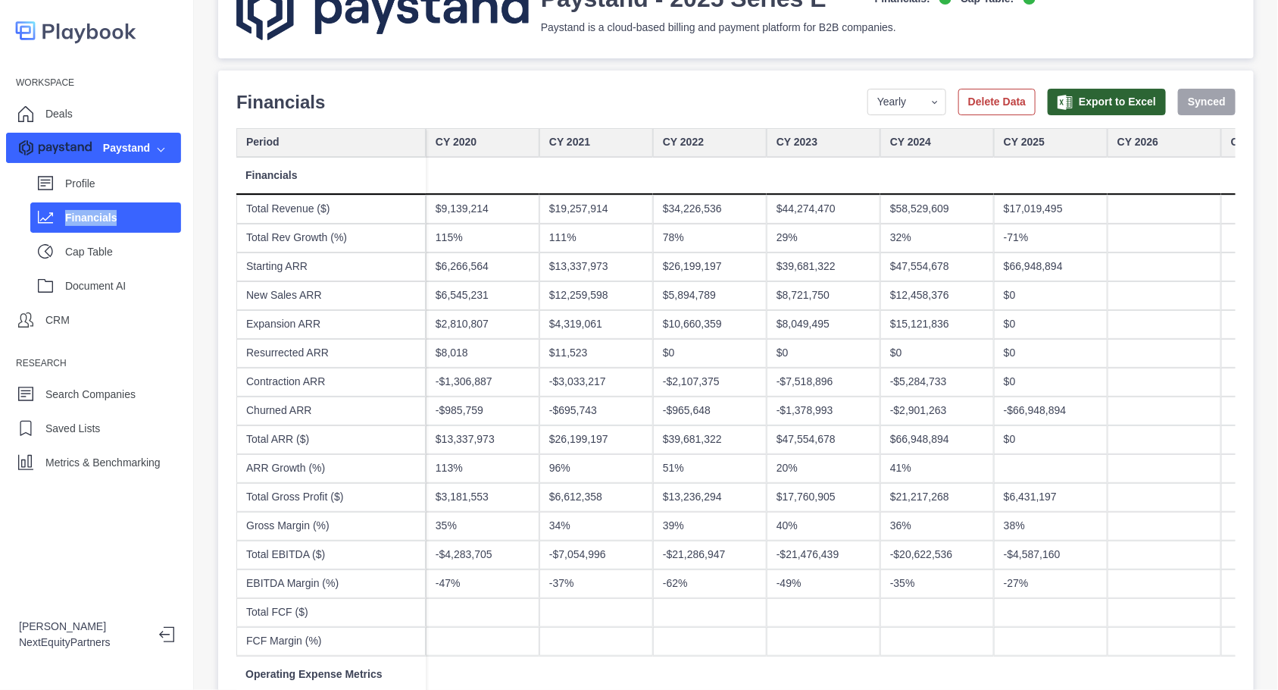
click at [390, 390] on div "Contraction ARR" at bounding box center [330, 382] width 189 height 29
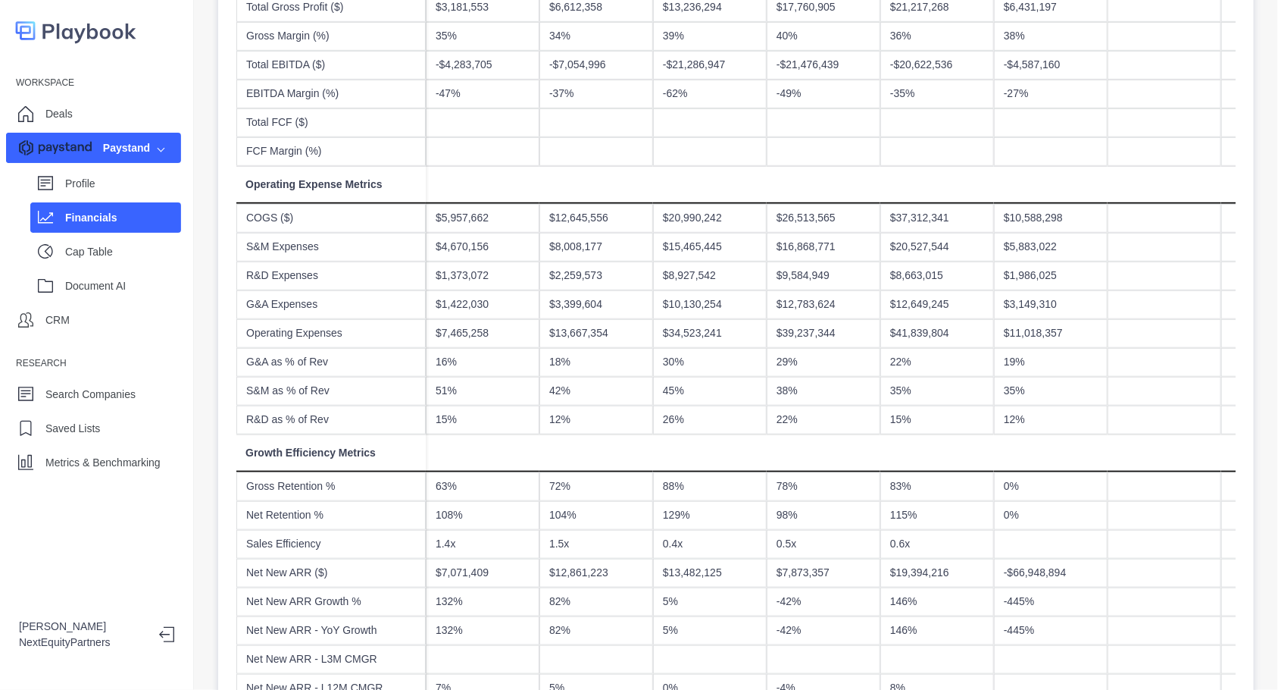
scroll to position [758, 0]
